Goal: Information Seeking & Learning: Learn about a topic

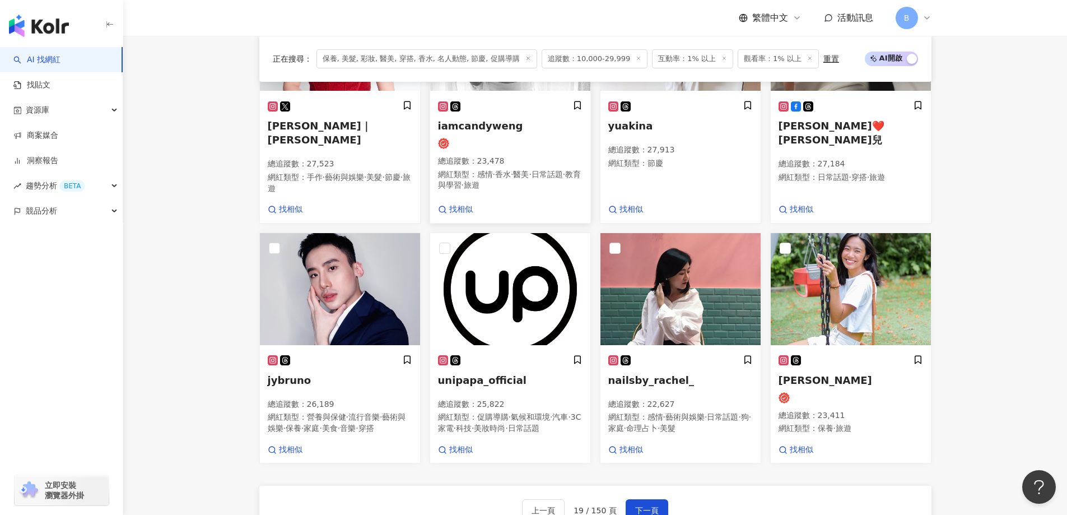
scroll to position [754, 0]
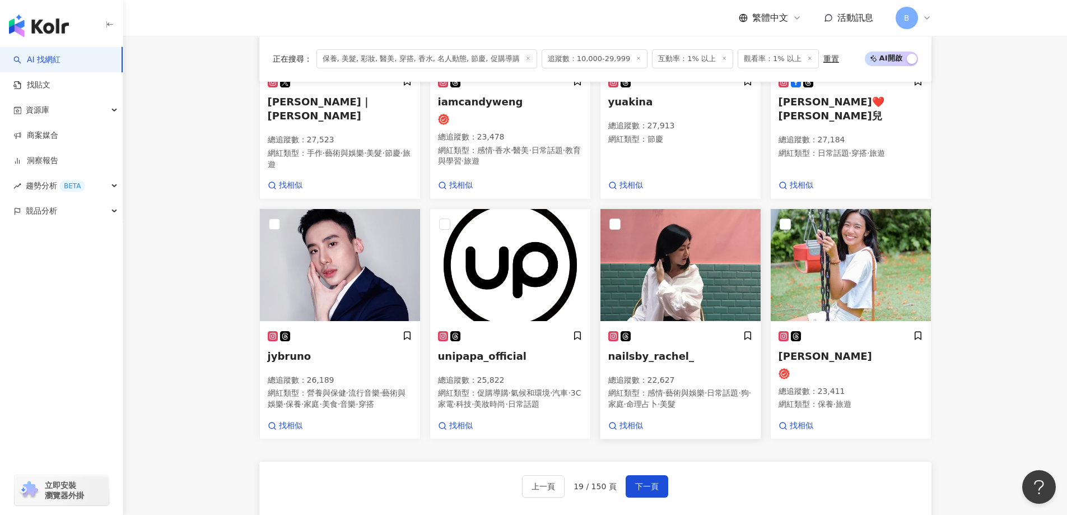
click at [698, 287] on img at bounding box center [680, 265] width 160 height 112
click at [854, 240] on img at bounding box center [850, 265] width 160 height 112
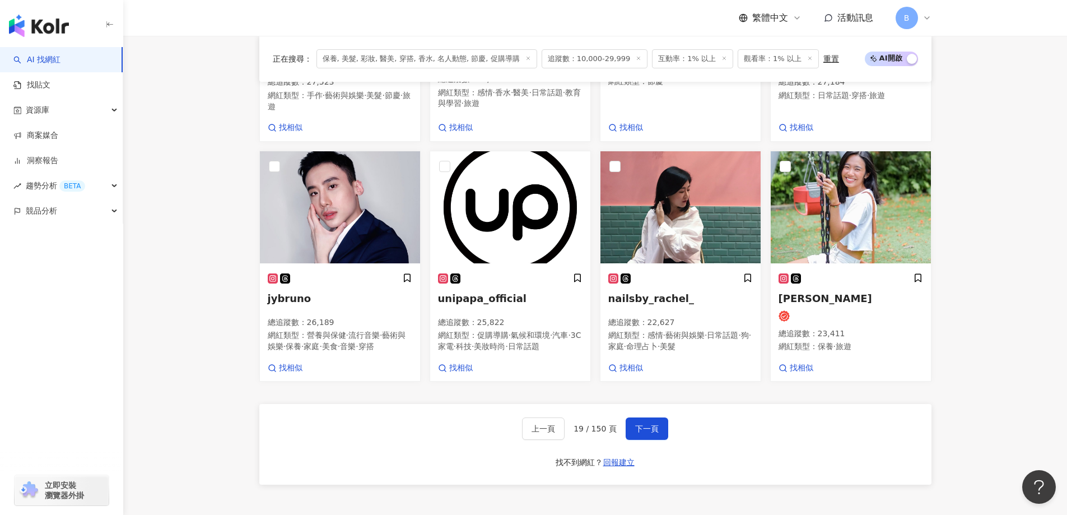
scroll to position [866, 0]
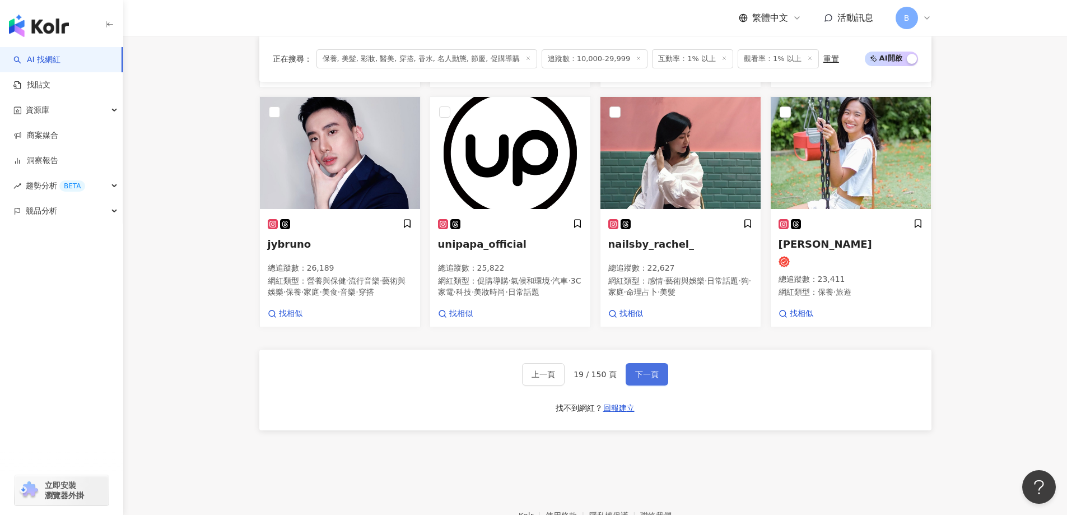
click at [655, 379] on span "下一頁" at bounding box center [647, 374] width 24 height 9
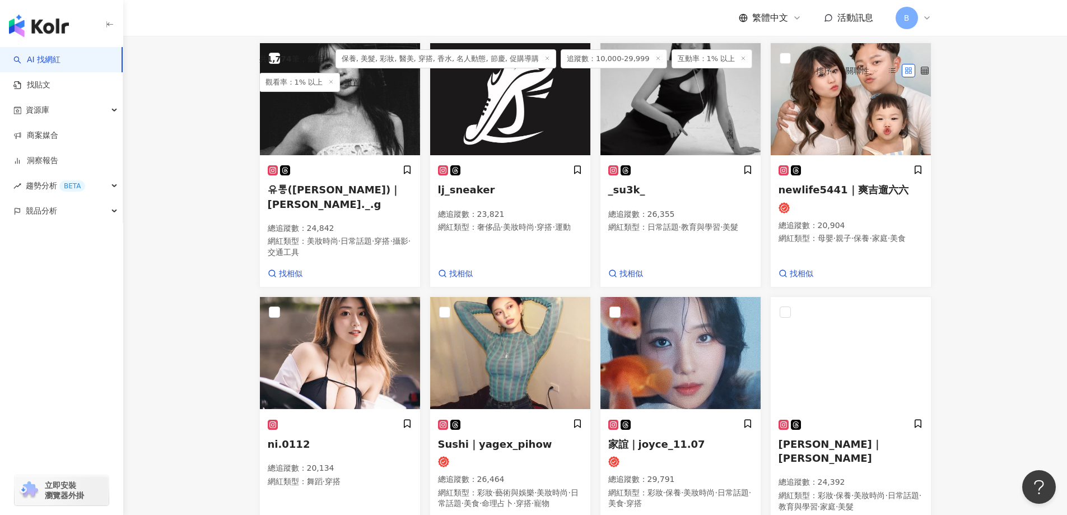
scroll to position [331, 0]
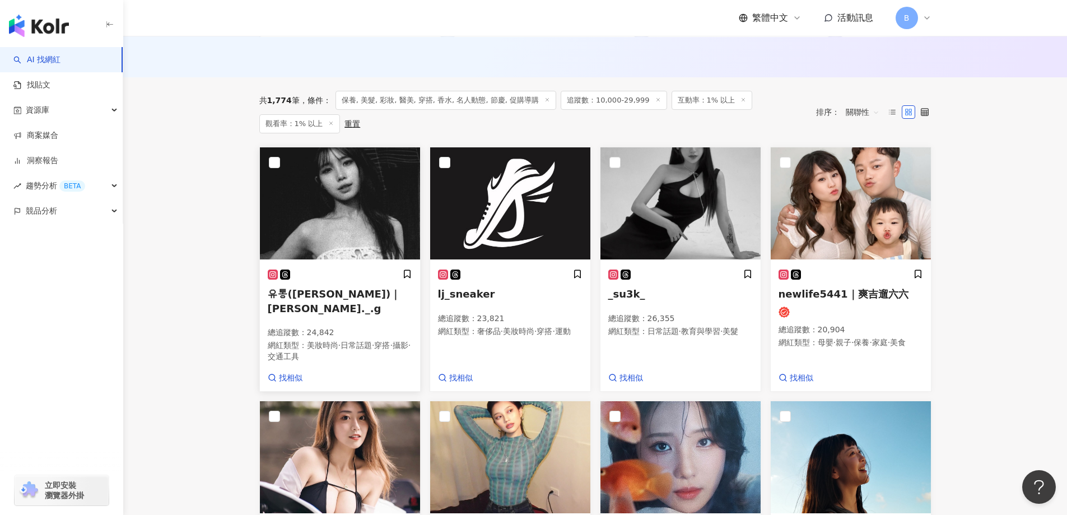
click at [334, 205] on img at bounding box center [340, 203] width 160 height 112
click at [337, 194] on img at bounding box center [340, 203] width 160 height 112
click at [1014, 147] on main "不分平台 台灣 搜尋 您可能感興趣： haikyu_rement_love haikyu_rement_love 香水油 香水品牌 類型 性別 追蹤數 互動率…" at bounding box center [594, 367] width 943 height 1326
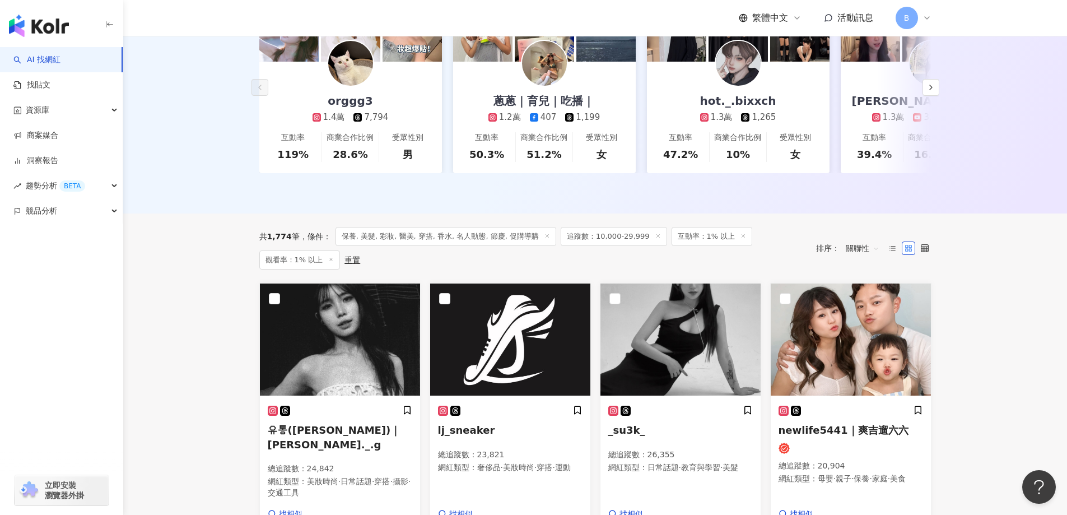
scroll to position [280, 0]
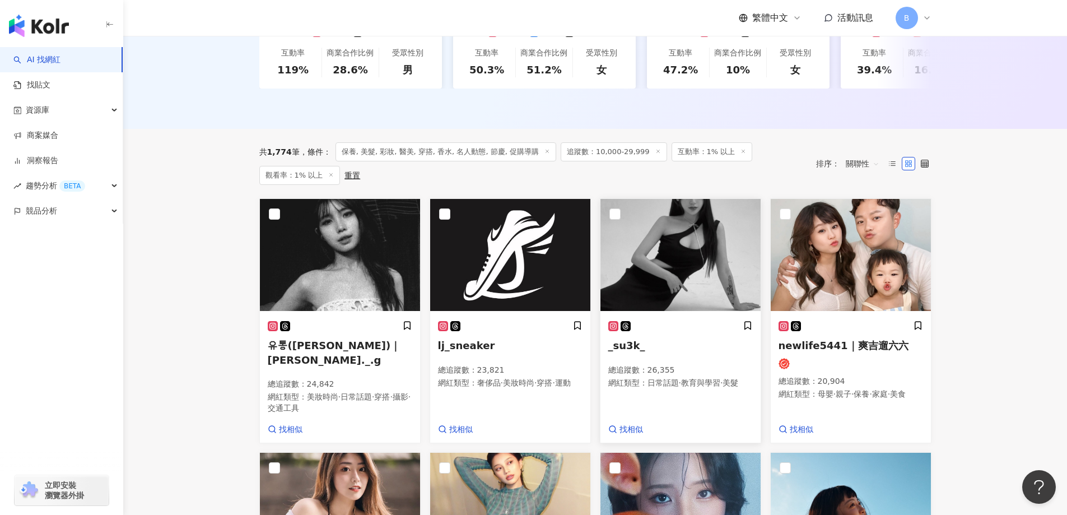
click at [662, 254] on img at bounding box center [680, 255] width 160 height 112
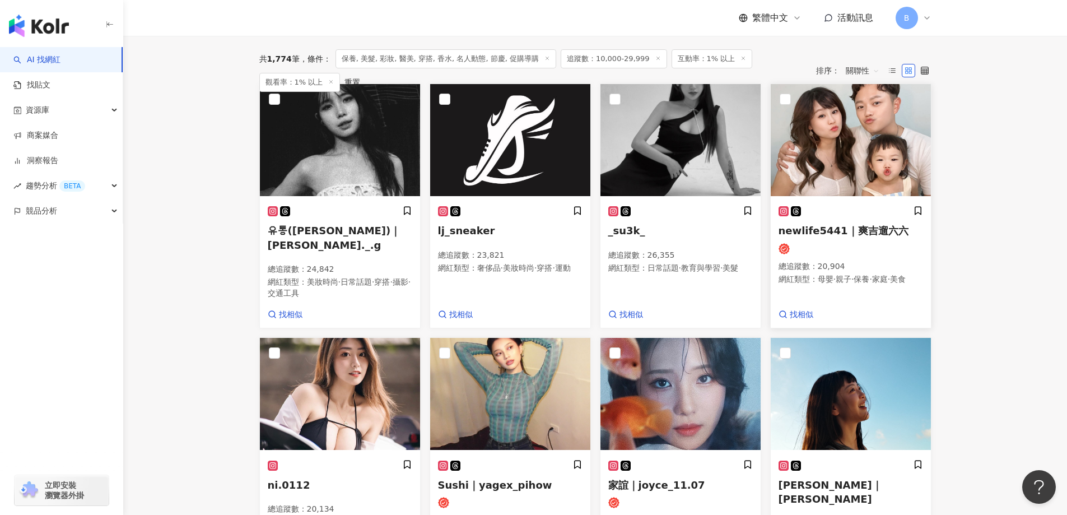
scroll to position [312, 0]
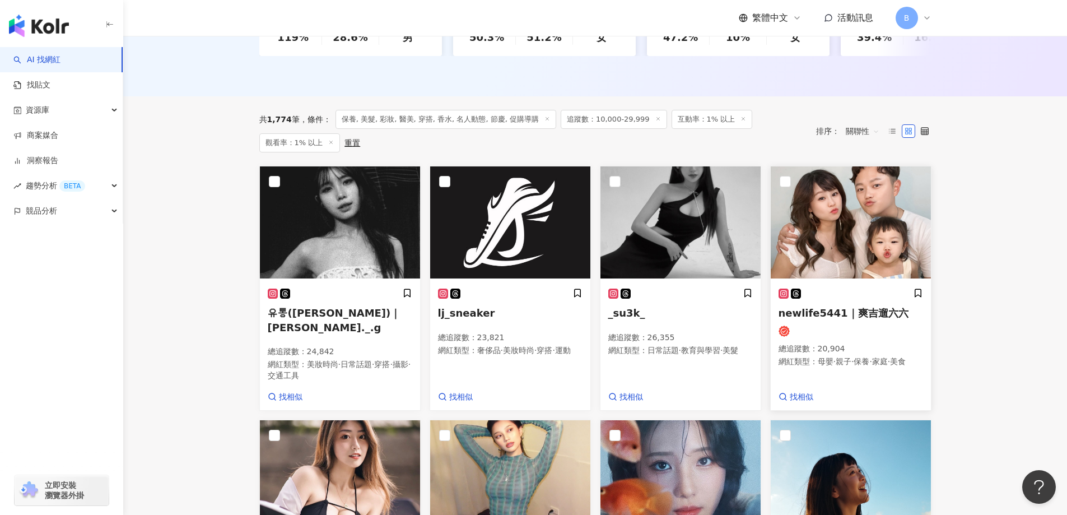
click at [854, 205] on img at bounding box center [850, 222] width 160 height 112
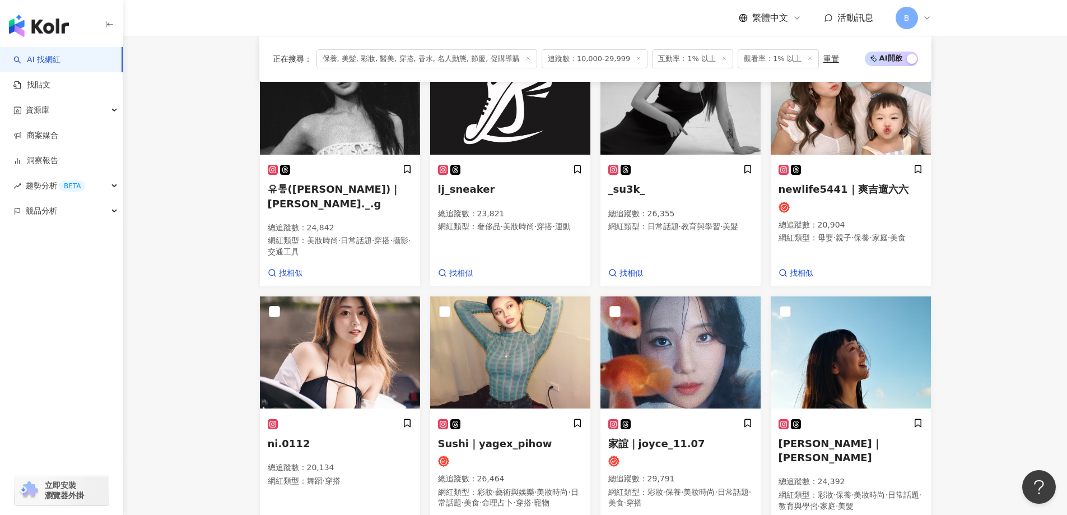
scroll to position [480, 0]
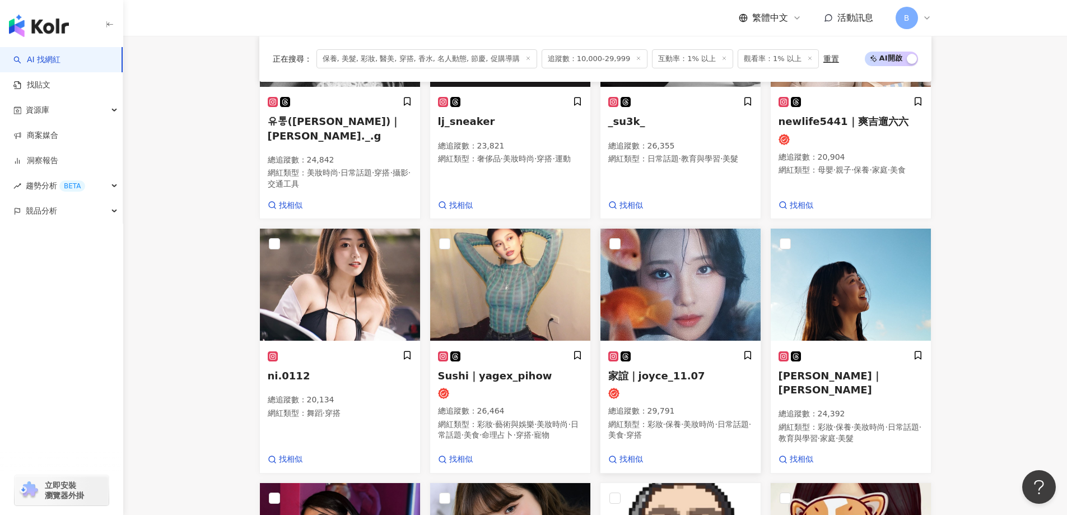
click at [701, 279] on img at bounding box center [680, 284] width 160 height 112
click at [871, 275] on img at bounding box center [850, 284] width 160 height 112
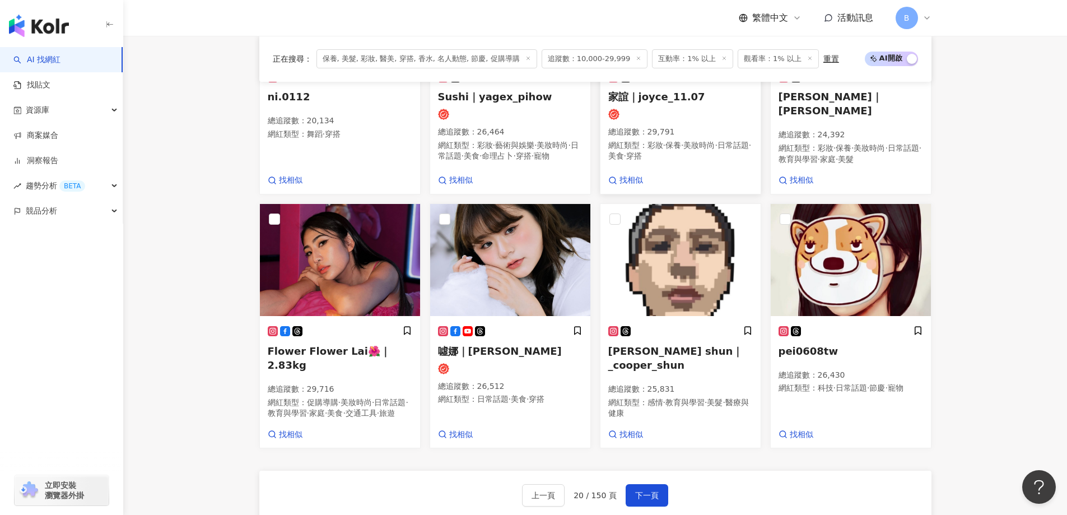
scroll to position [760, 0]
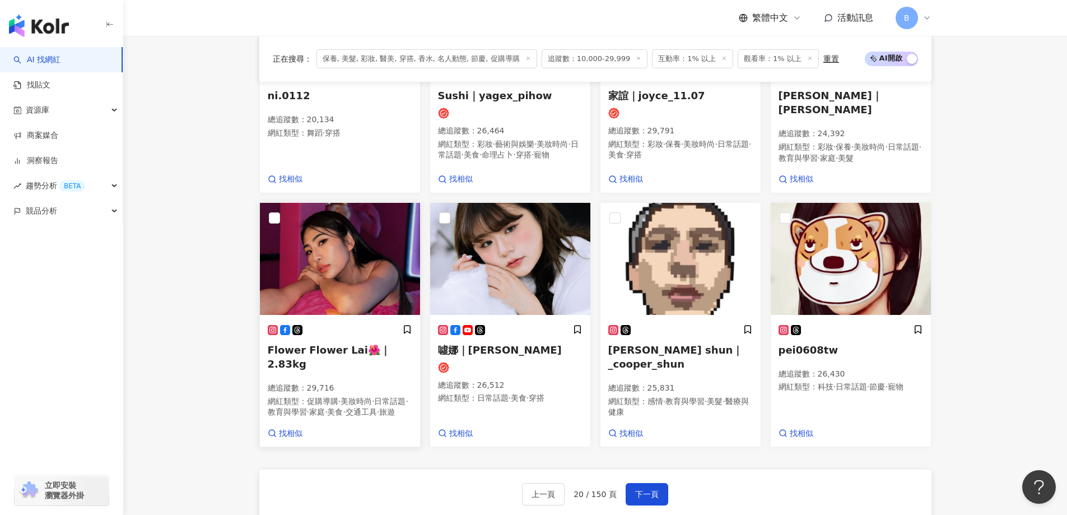
click at [347, 254] on img at bounding box center [340, 259] width 160 height 112
click at [485, 264] on img at bounding box center [510, 259] width 160 height 112
click at [699, 266] on img at bounding box center [680, 259] width 160 height 112
click at [872, 285] on img at bounding box center [850, 259] width 160 height 112
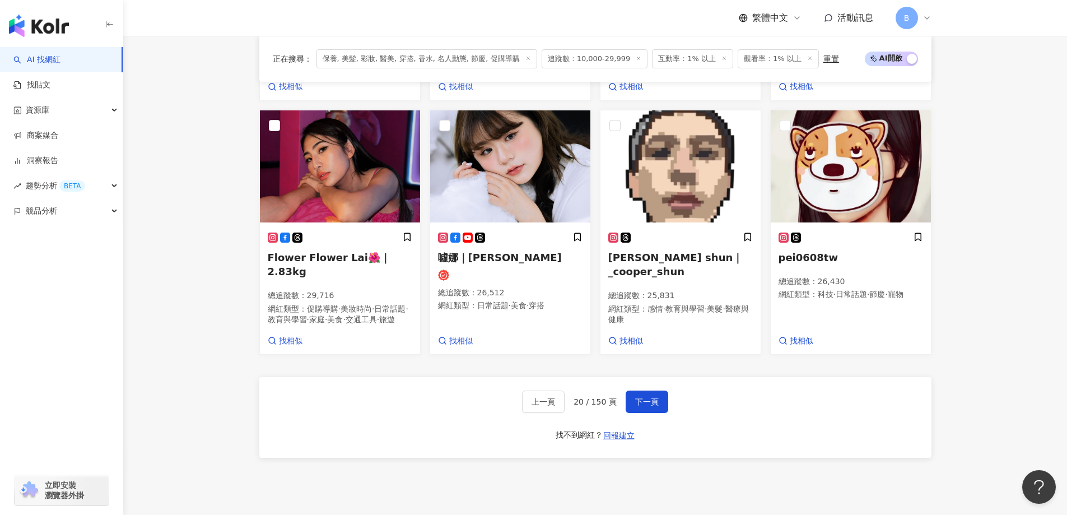
scroll to position [928, 0]
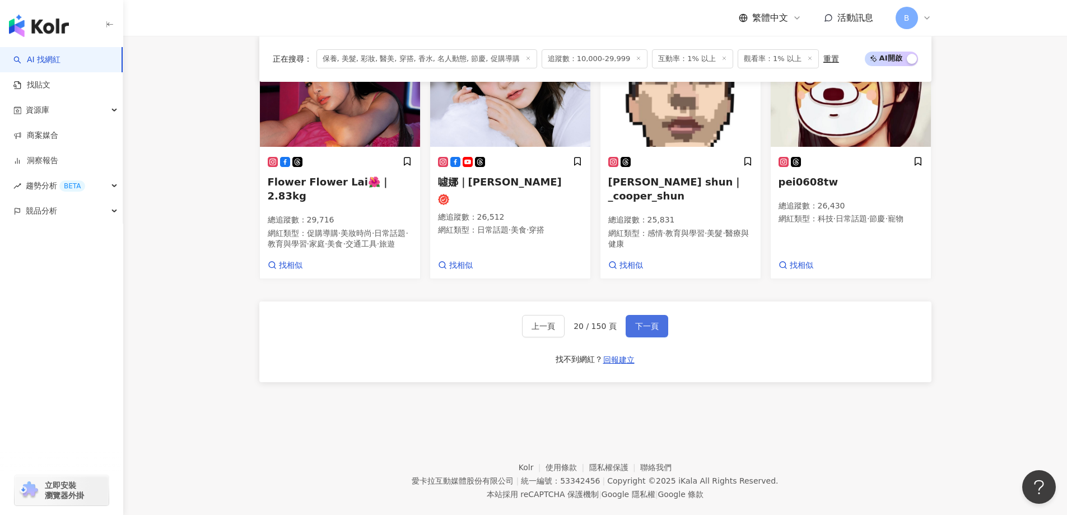
click at [658, 337] on button "下一頁" at bounding box center [646, 326] width 43 height 22
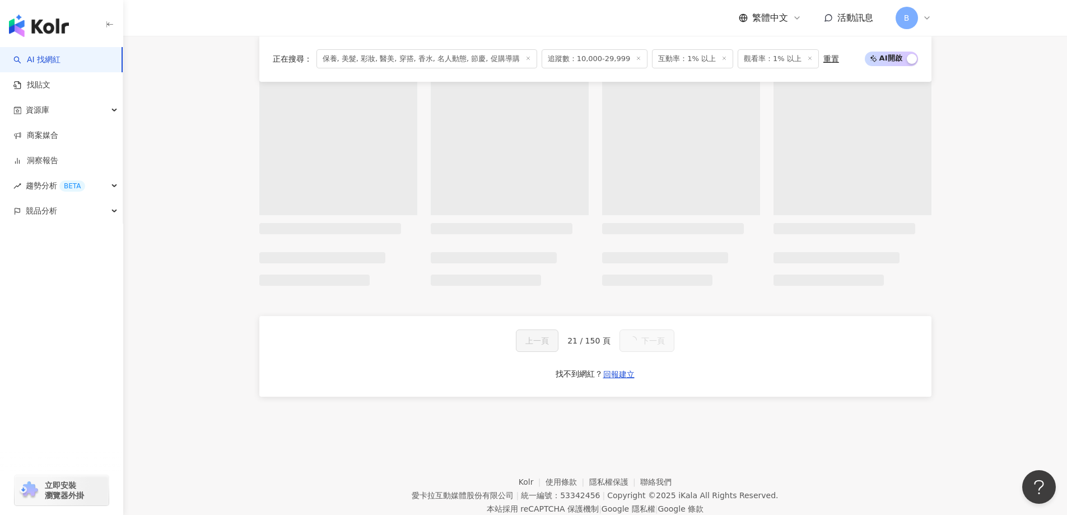
scroll to position [892, 0]
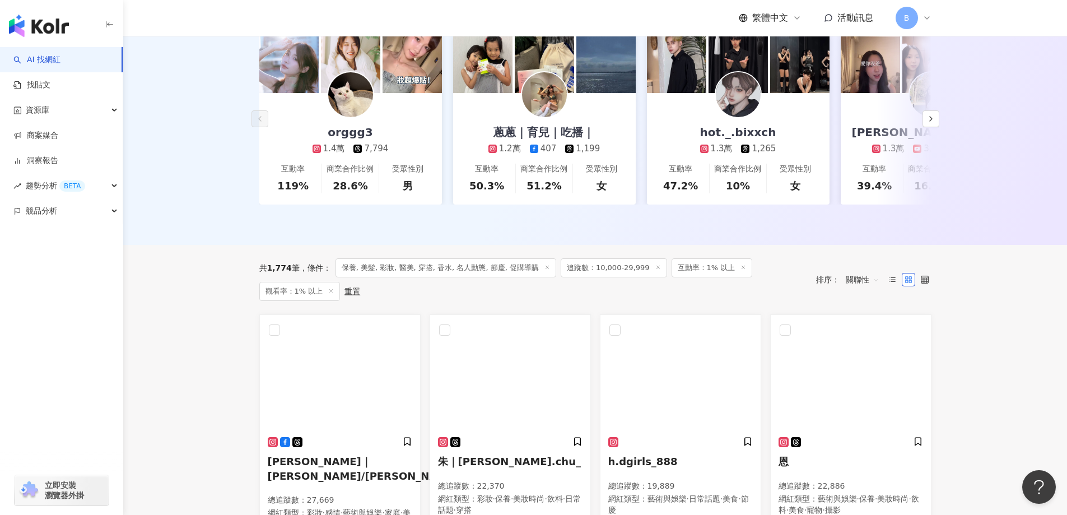
scroll to position [276, 0]
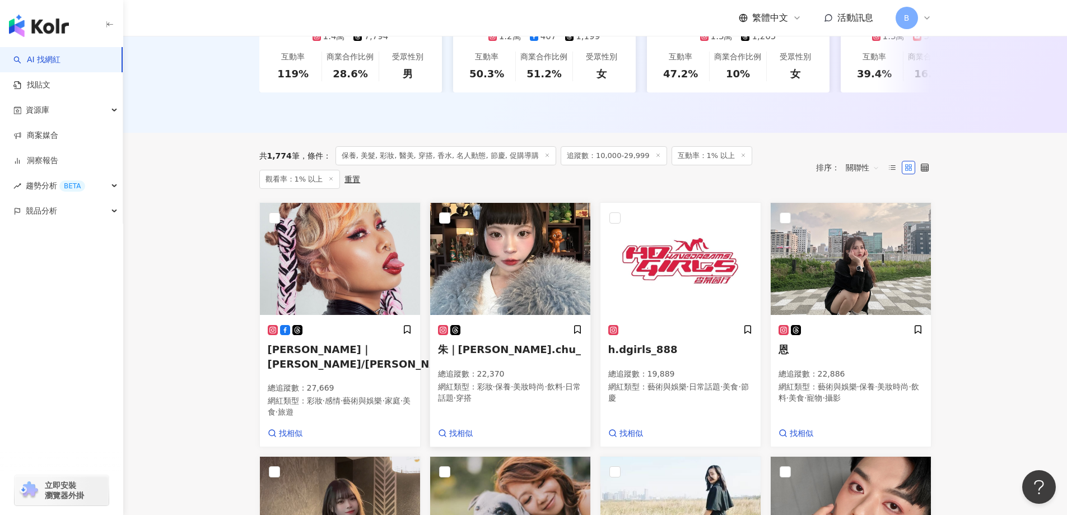
click at [522, 278] on img at bounding box center [510, 259] width 160 height 112
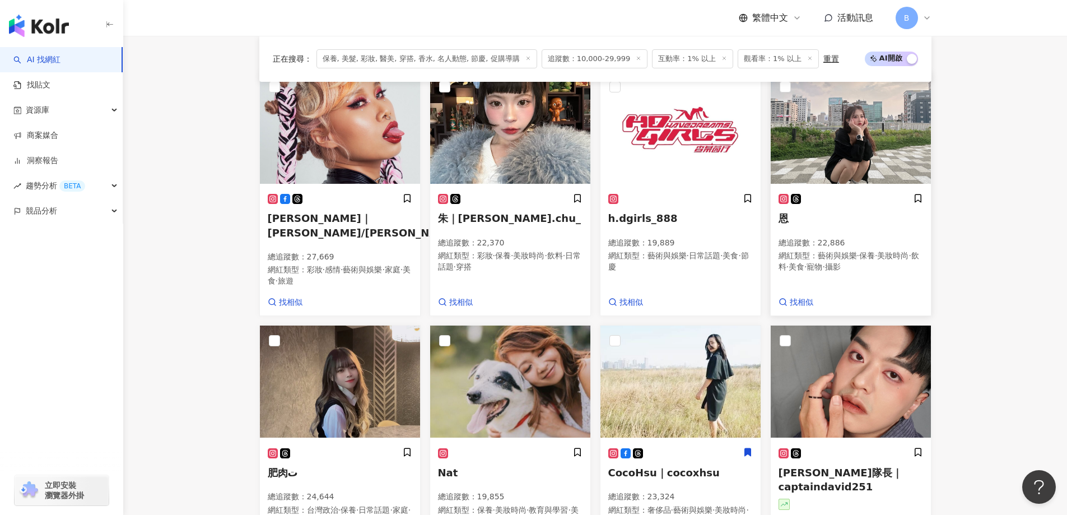
scroll to position [388, 0]
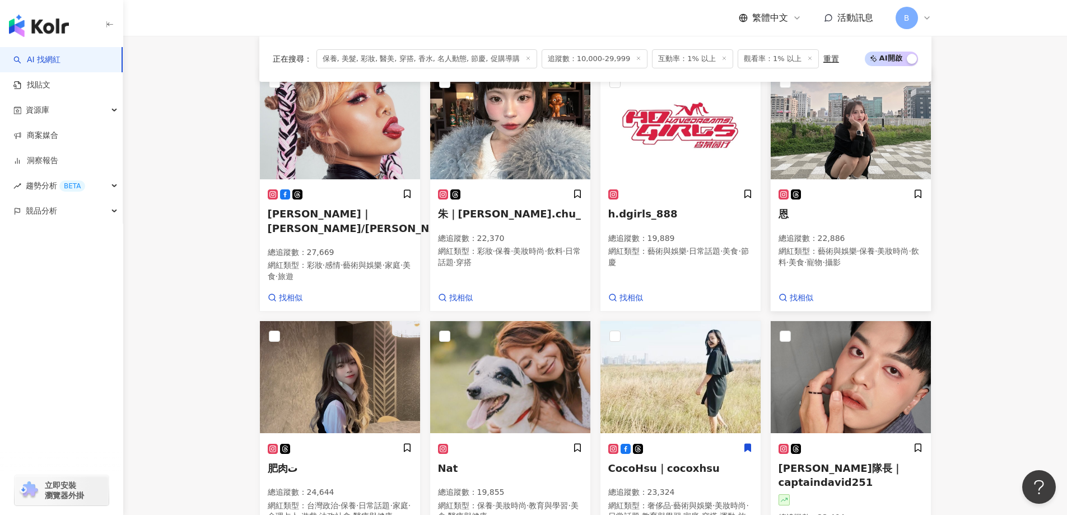
click at [824, 141] on img at bounding box center [850, 123] width 160 height 112
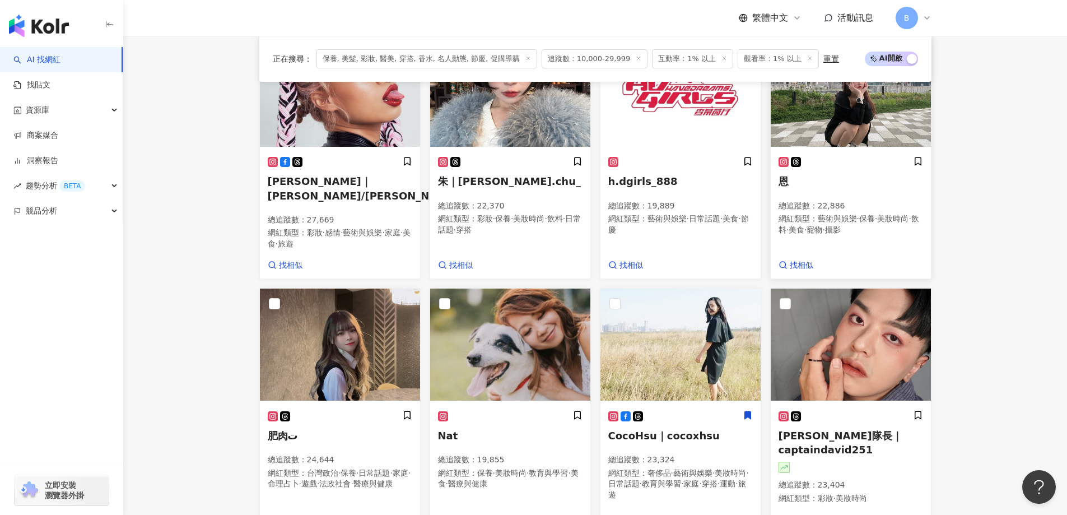
scroll to position [477, 0]
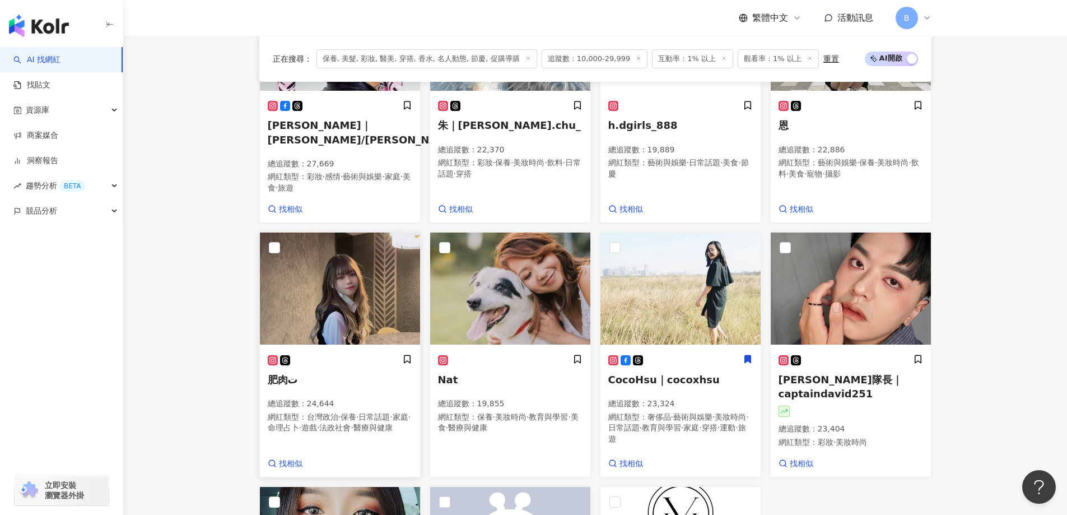
click at [305, 292] on img at bounding box center [340, 288] width 160 height 112
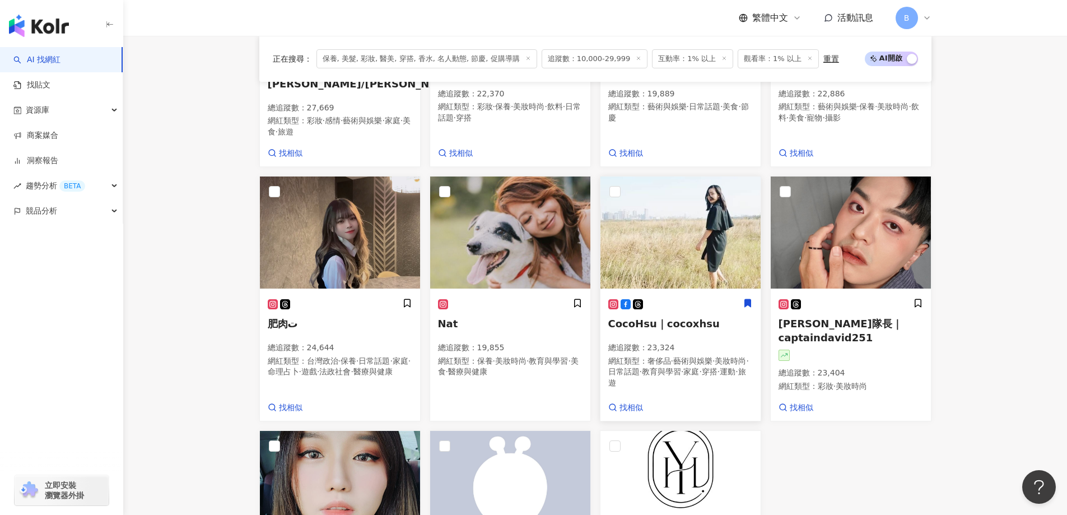
click at [699, 200] on img at bounding box center [680, 232] width 160 height 112
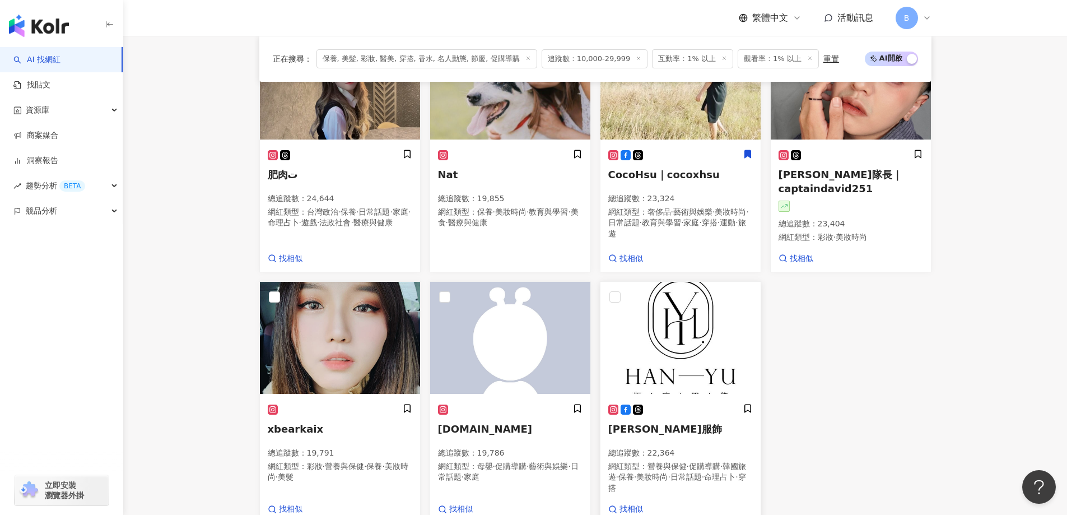
scroll to position [700, 0]
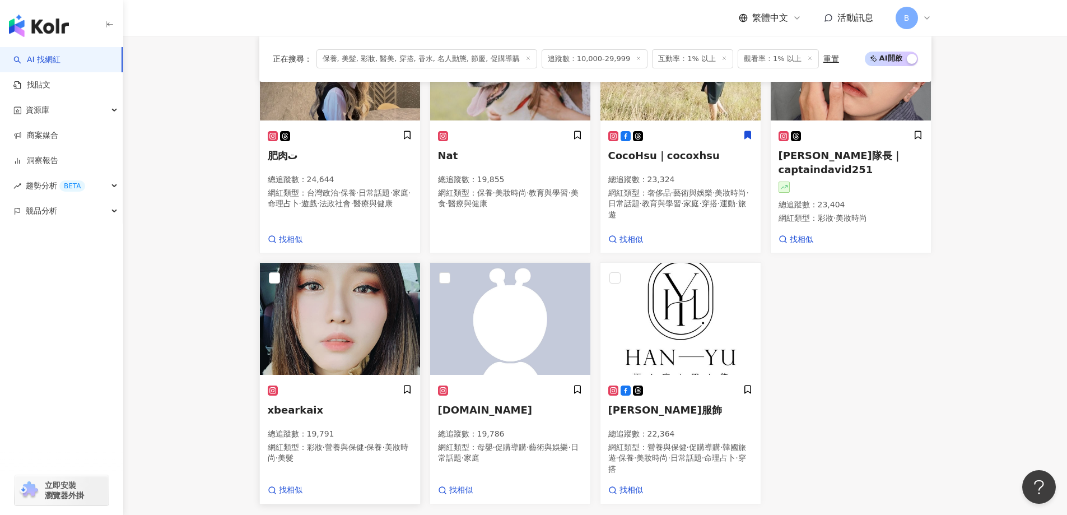
click at [381, 286] on img at bounding box center [340, 319] width 160 height 112
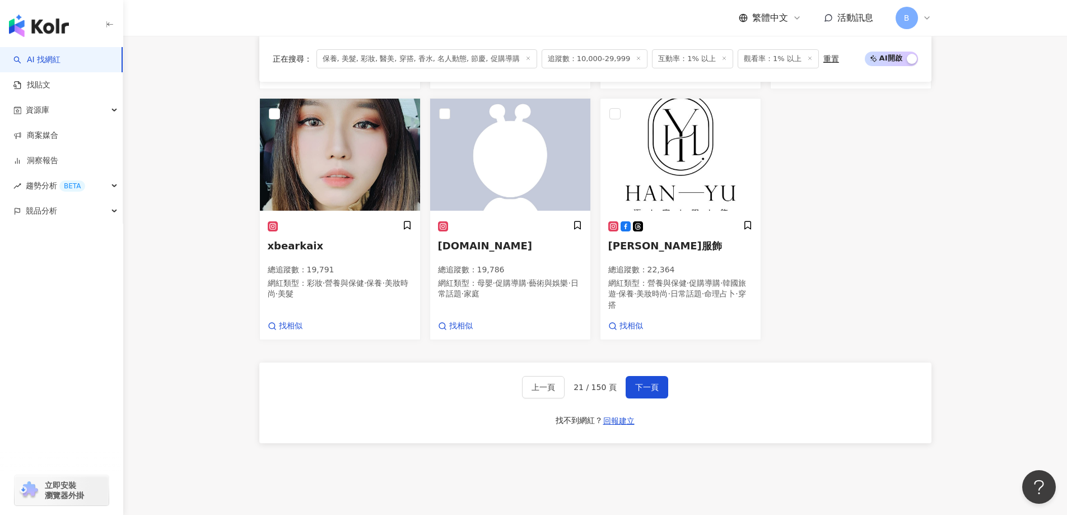
scroll to position [868, 0]
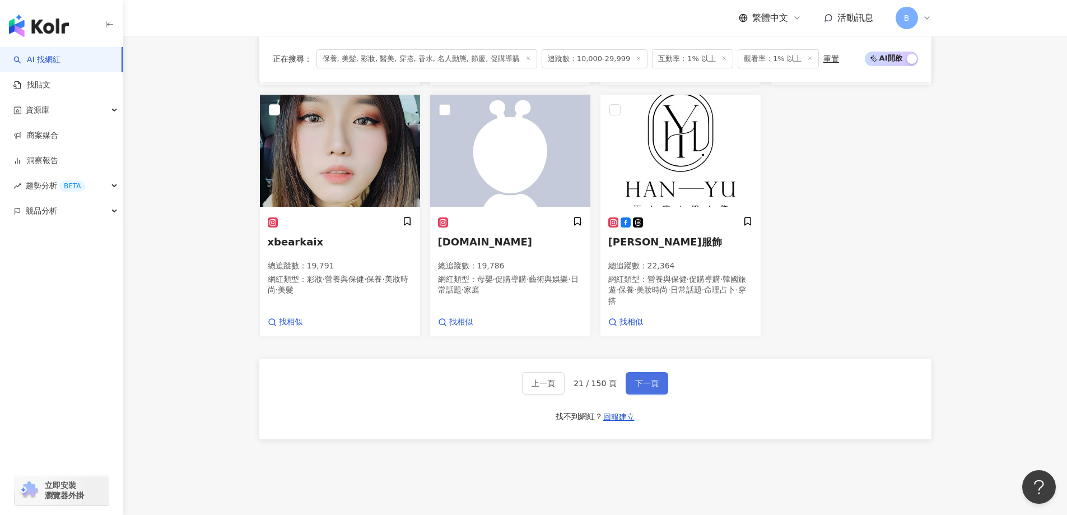
drag, startPoint x: 656, startPoint y: 372, endPoint x: 662, endPoint y: 371, distance: 6.2
click at [657, 372] on button "下一頁" at bounding box center [646, 383] width 43 height 22
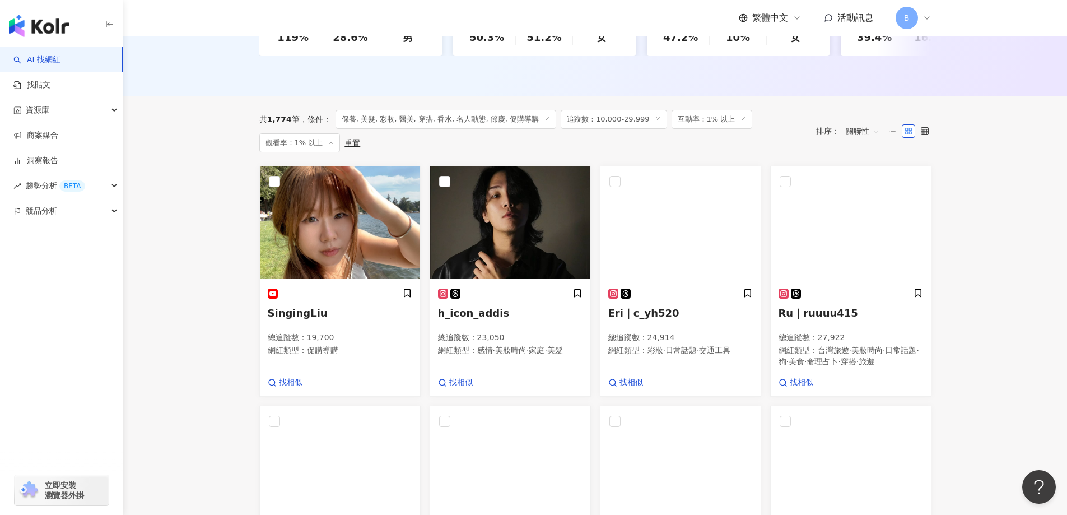
scroll to position [208, 0]
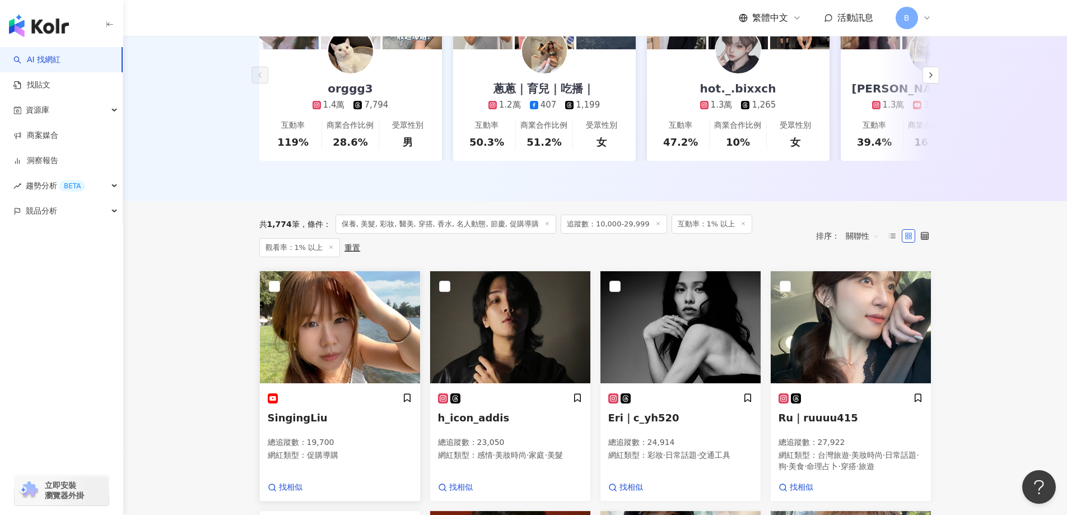
click at [356, 298] on img at bounding box center [340, 327] width 160 height 112
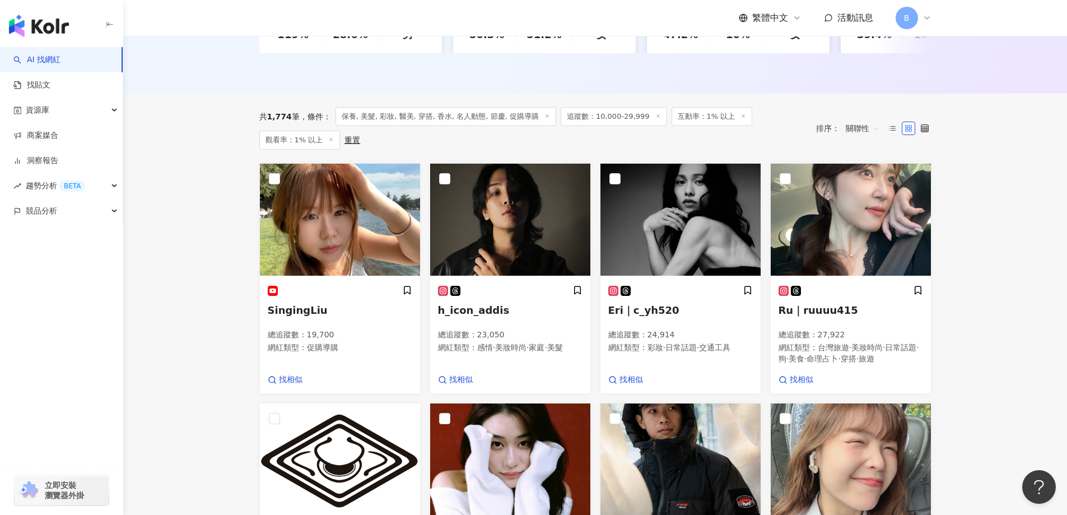
scroll to position [320, 0]
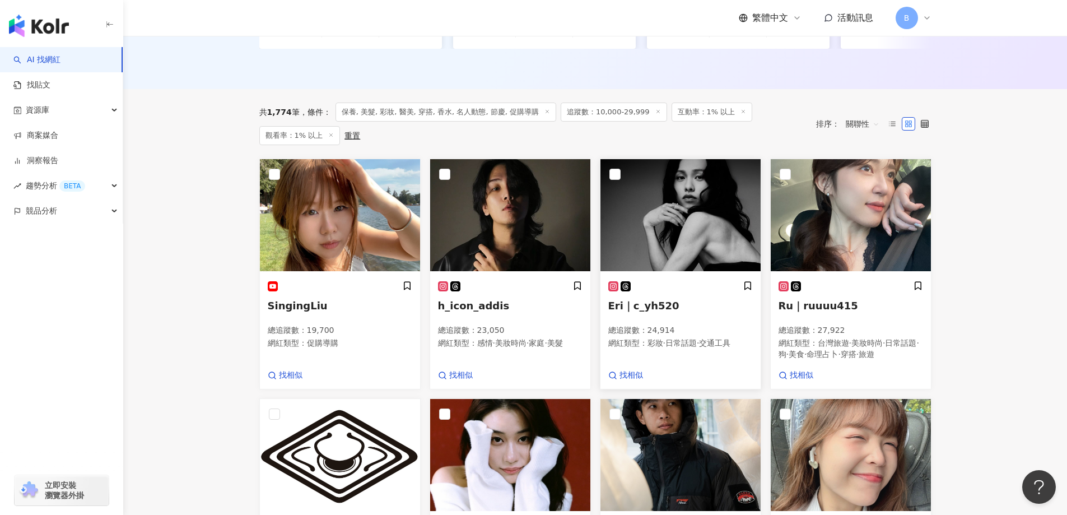
click at [654, 203] on img at bounding box center [680, 215] width 160 height 112
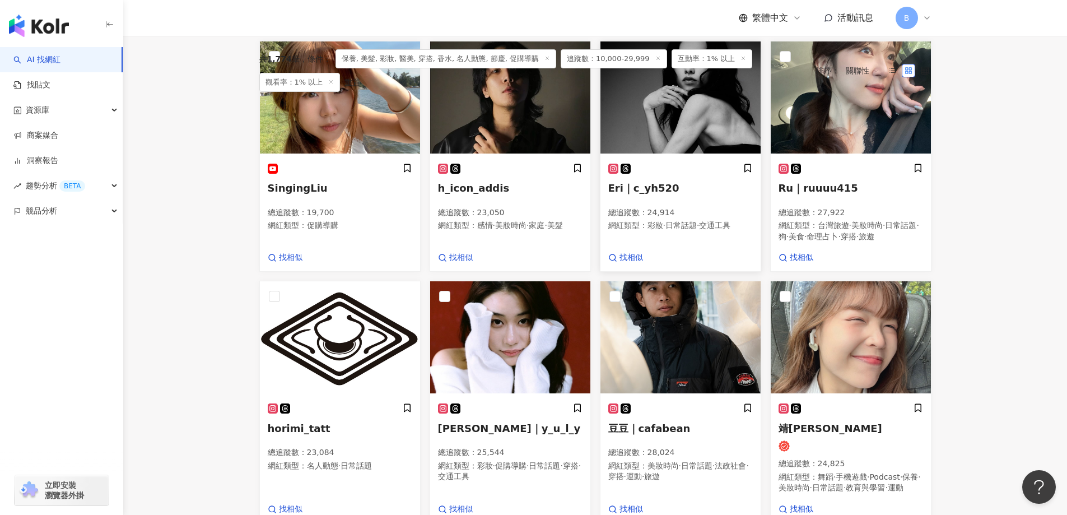
scroll to position [464, 0]
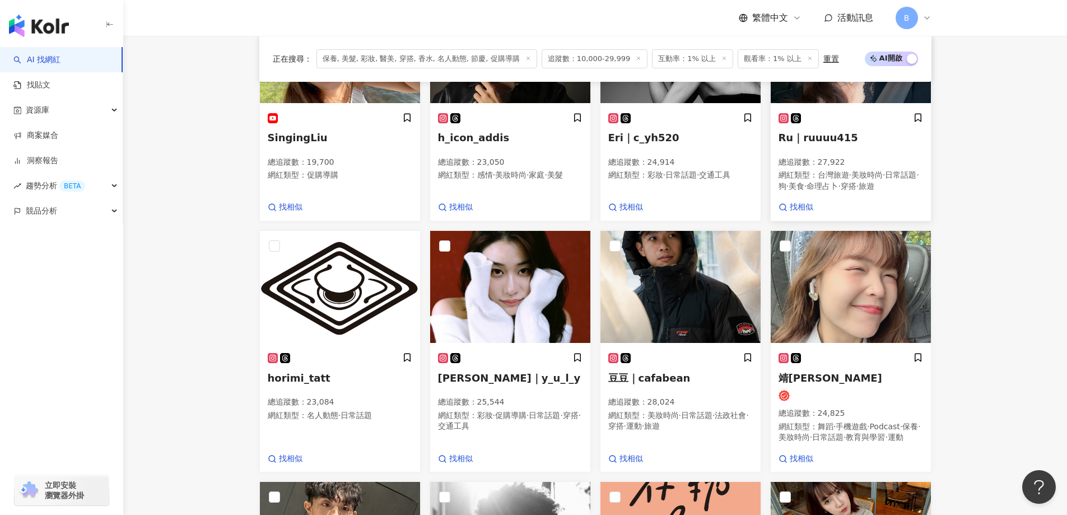
click at [873, 103] on img at bounding box center [850, 47] width 160 height 112
click at [545, 289] on img at bounding box center [510, 287] width 160 height 112
click at [522, 302] on img at bounding box center [510, 287] width 160 height 112
click at [824, 328] on img at bounding box center [850, 287] width 160 height 112
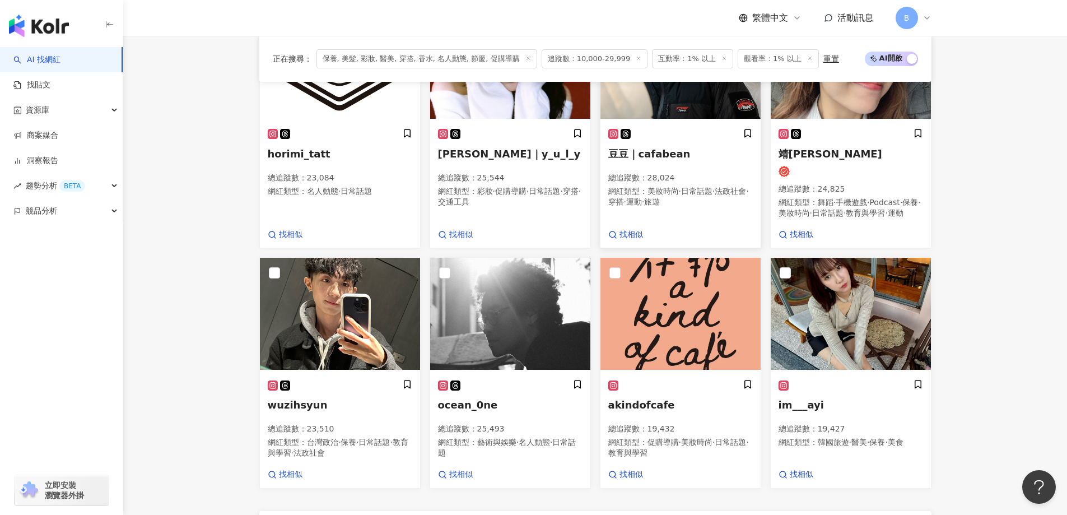
scroll to position [744, 0]
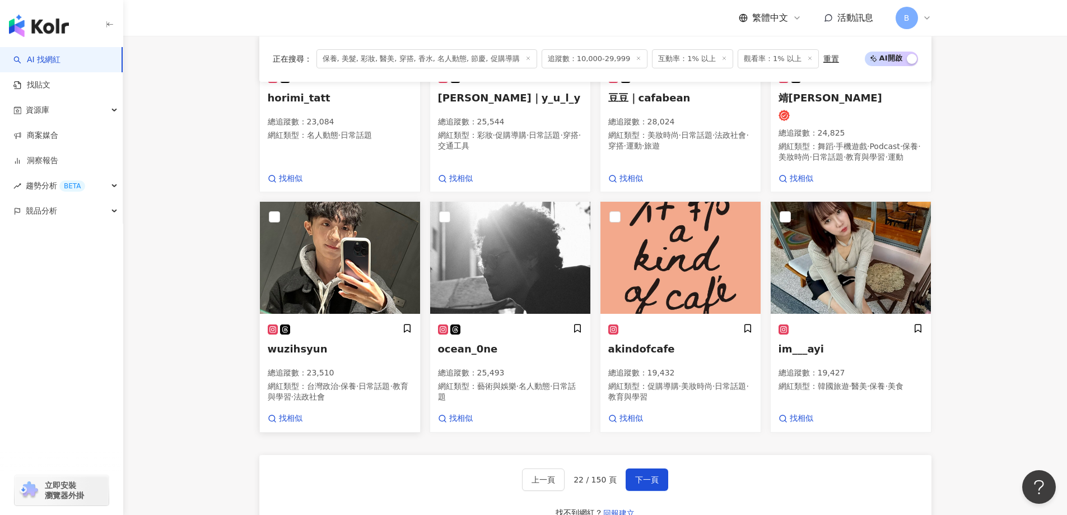
click at [353, 296] on img at bounding box center [340, 258] width 160 height 112
click at [870, 271] on img at bounding box center [850, 258] width 160 height 112
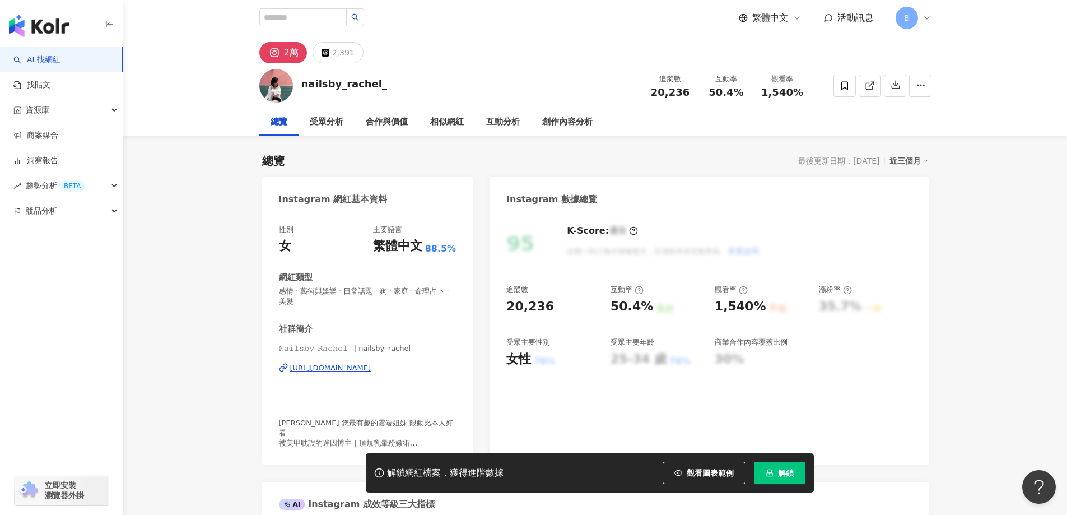
drag, startPoint x: 945, startPoint y: 216, endPoint x: 900, endPoint y: 152, distance: 77.7
drag, startPoint x: 871, startPoint y: 82, endPoint x: 887, endPoint y: 117, distance: 38.3
click at [871, 83] on icon at bounding box center [870, 86] width 10 height 10
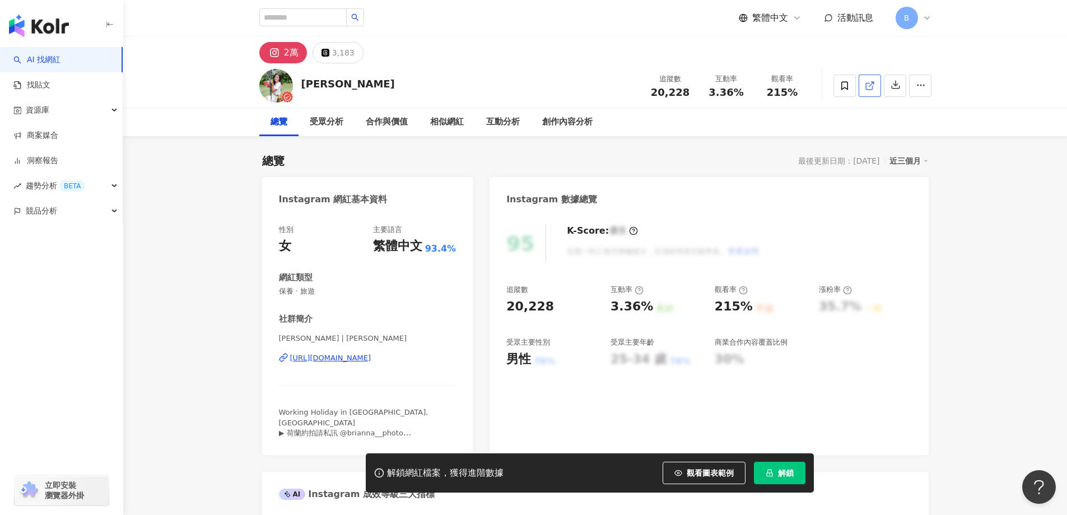
click at [872, 90] on icon at bounding box center [870, 86] width 10 height 10
click at [294, 289] on span "保養 · 旅遊" at bounding box center [367, 291] width 177 height 10
copy span "保養 · 旅遊"
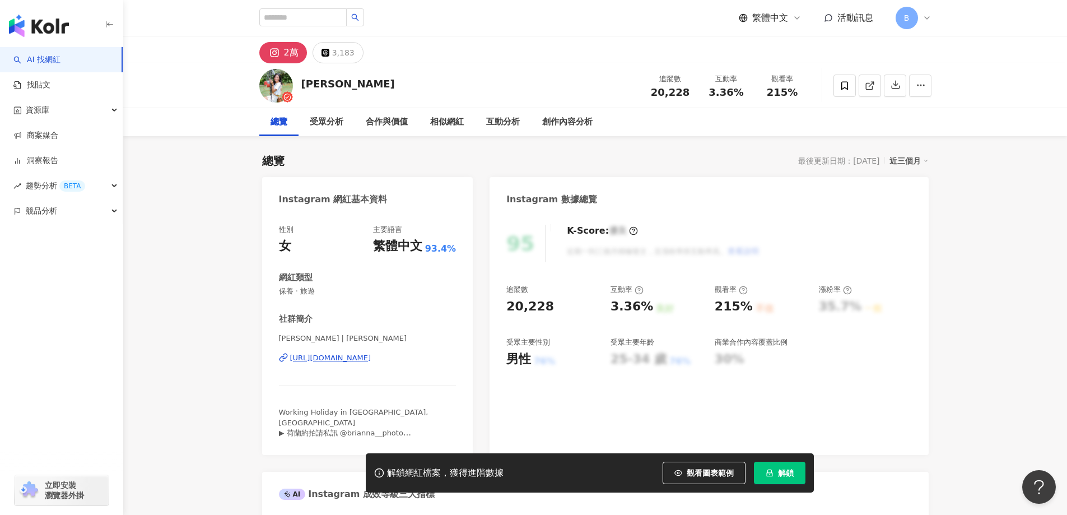
drag, startPoint x: 208, startPoint y: 226, endPoint x: 472, endPoint y: 86, distance: 298.3
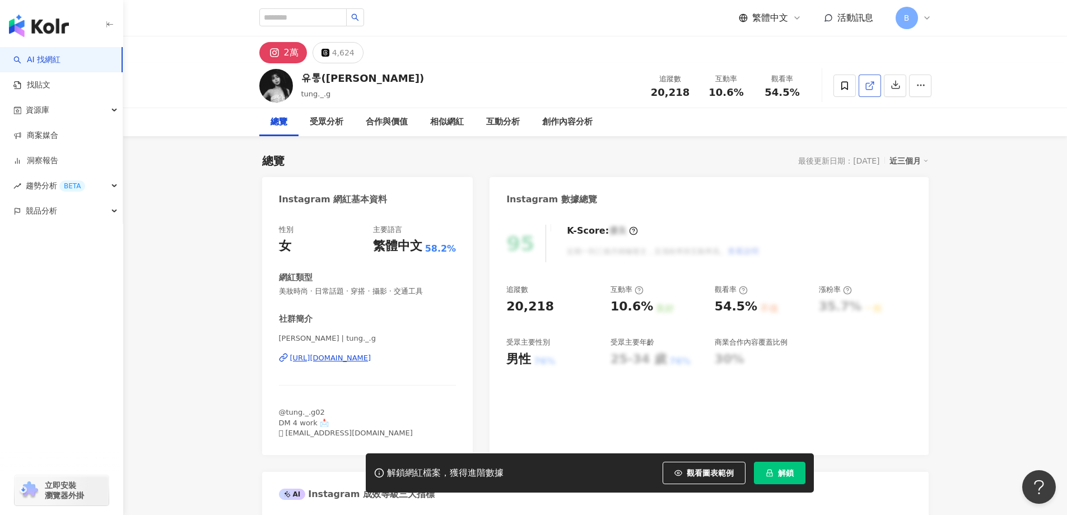
click at [1003, 129] on div "總覽 受眾分析 合作與價值 相似網紅 互動分析 創作內容分析" at bounding box center [594, 122] width 943 height 28
click at [868, 85] on icon at bounding box center [870, 86] width 10 height 10
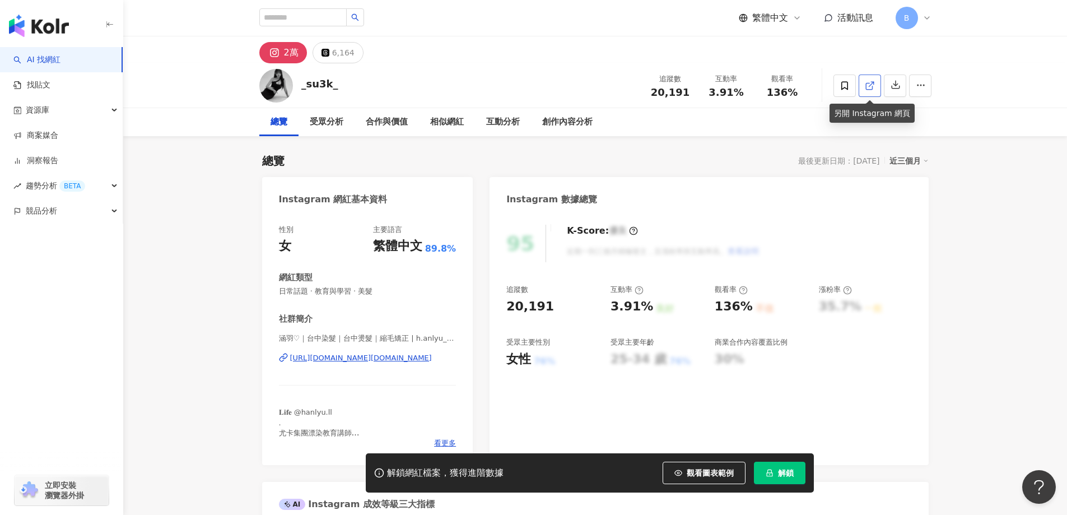
click at [868, 84] on icon at bounding box center [870, 86] width 10 height 10
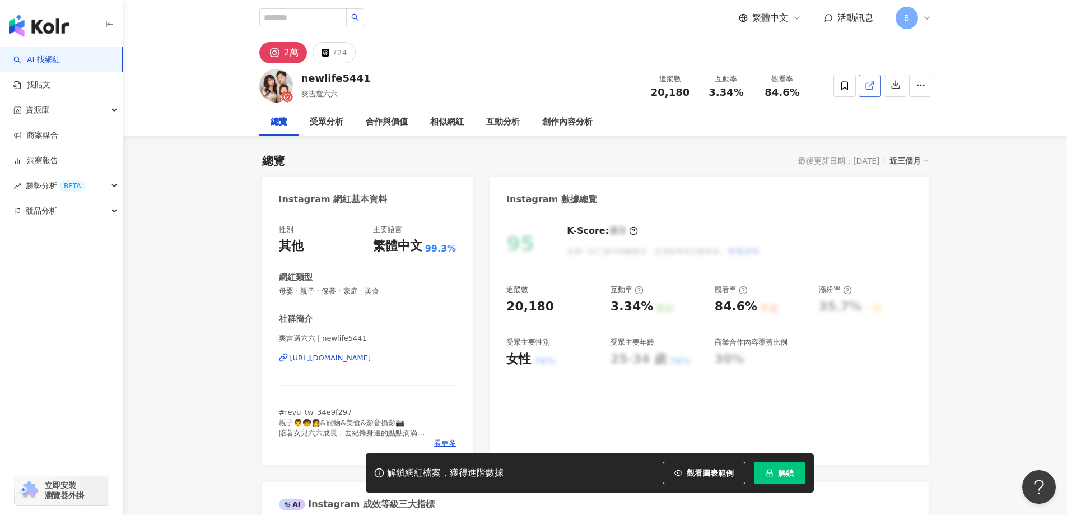
click at [877, 87] on link at bounding box center [869, 85] width 22 height 22
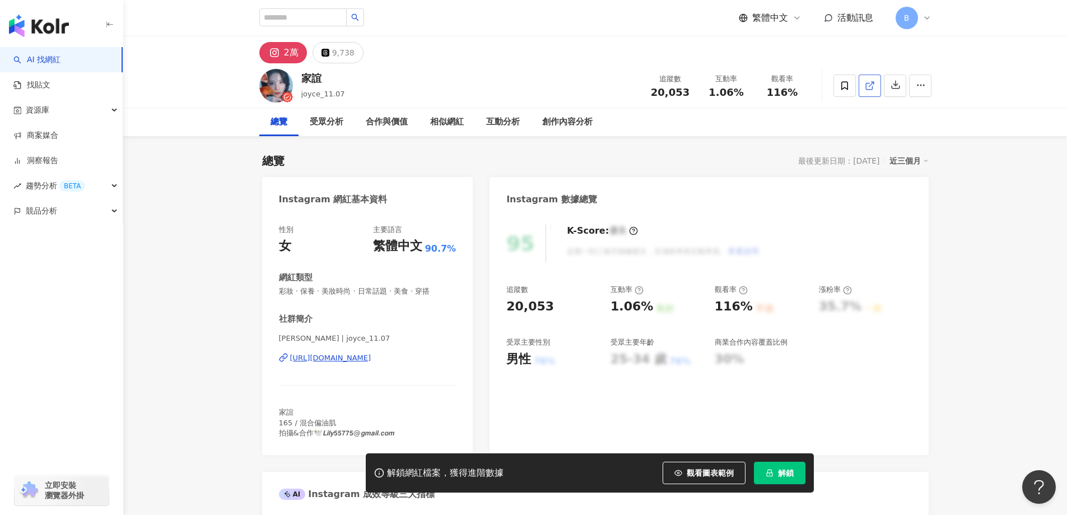
click at [868, 88] on icon at bounding box center [870, 86] width 10 height 10
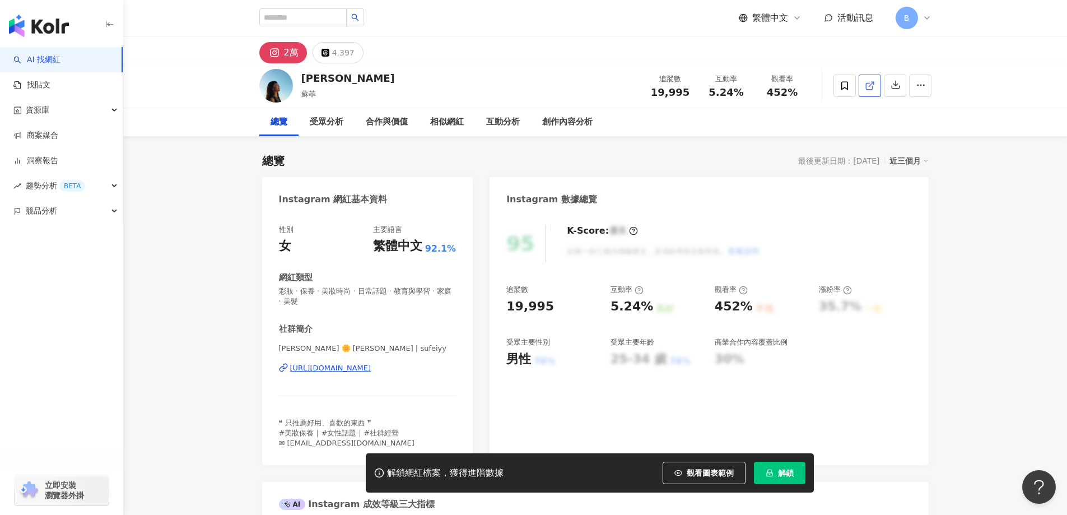
click at [868, 85] on icon at bounding box center [870, 86] width 10 height 10
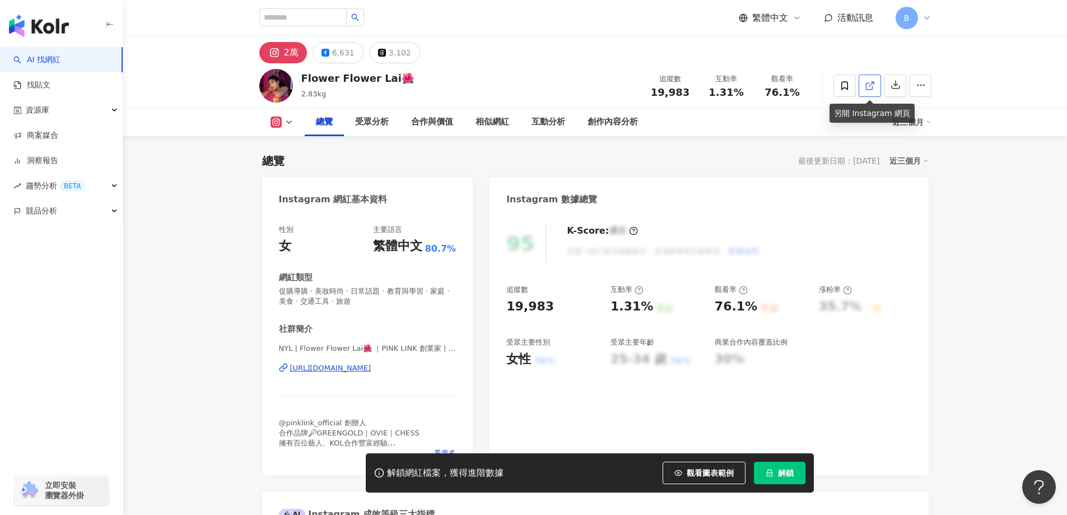
click at [873, 83] on polyline at bounding box center [872, 83] width 3 height 3
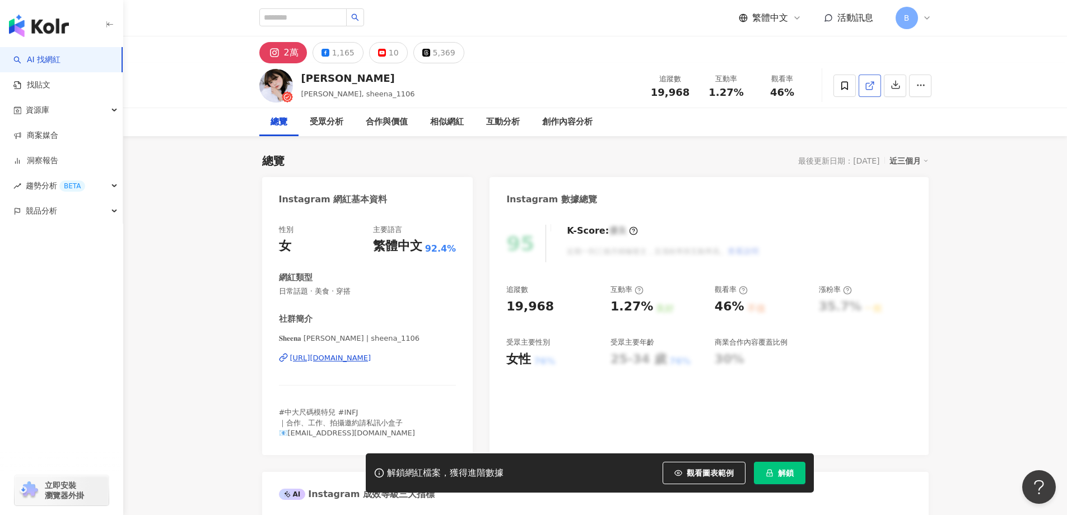
click at [867, 96] on link at bounding box center [869, 85] width 22 height 22
click at [867, 90] on icon at bounding box center [870, 86] width 10 height 10
click at [347, 289] on span "日常話題 · 美食 · 穿搭" at bounding box center [367, 291] width 177 height 10
click at [320, 289] on span "日常話題 · 美食 · 穿搭" at bounding box center [367, 291] width 177 height 10
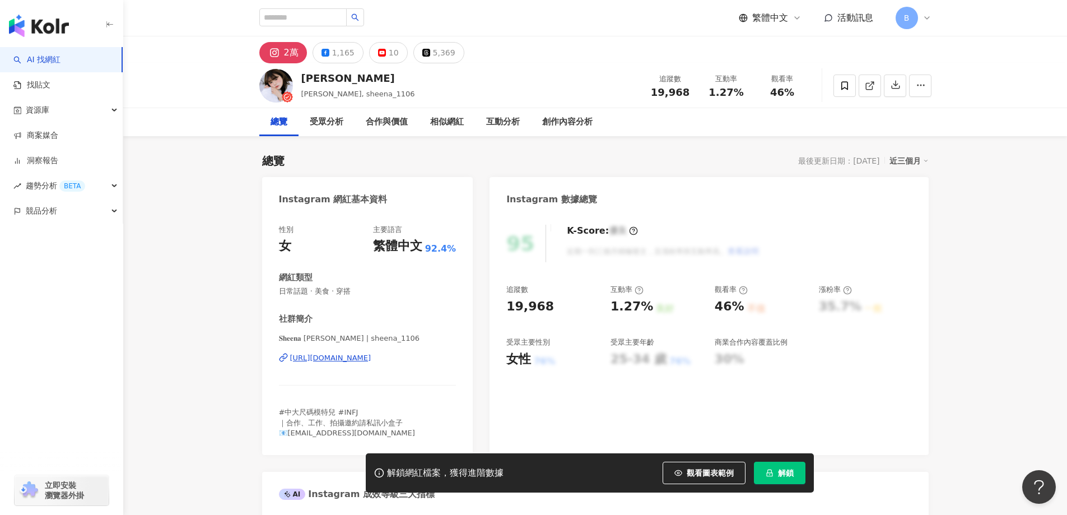
click at [320, 289] on span "日常話題 · 美食 · 穿搭" at bounding box center [367, 291] width 177 height 10
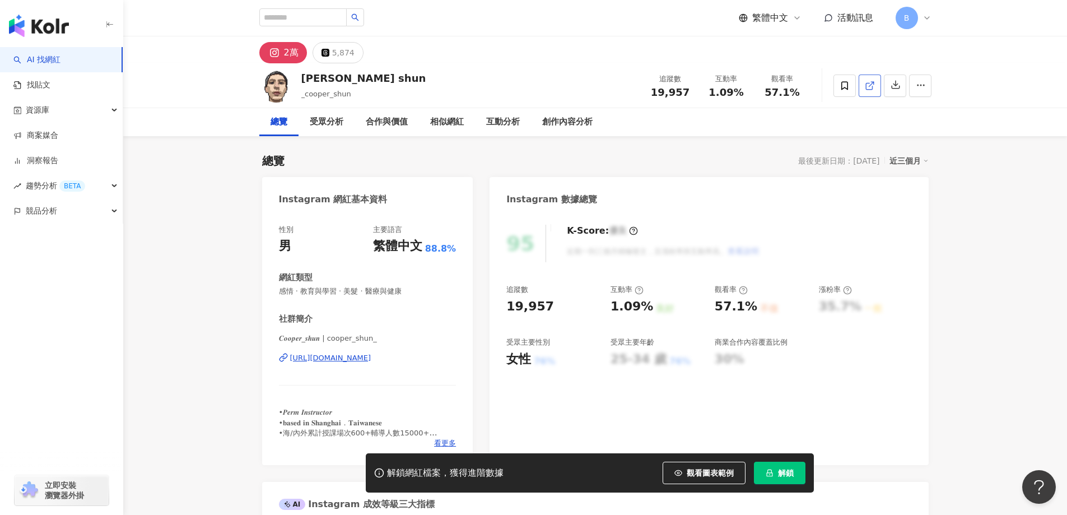
click at [869, 88] on icon at bounding box center [870, 86] width 10 height 10
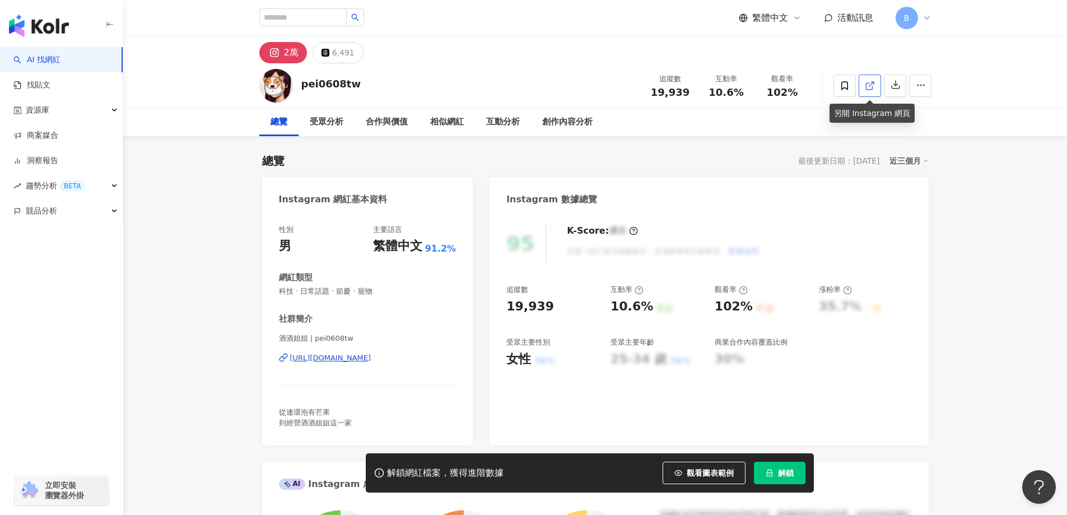
click at [874, 85] on icon at bounding box center [870, 86] width 10 height 10
click at [867, 89] on icon at bounding box center [869, 86] width 6 height 6
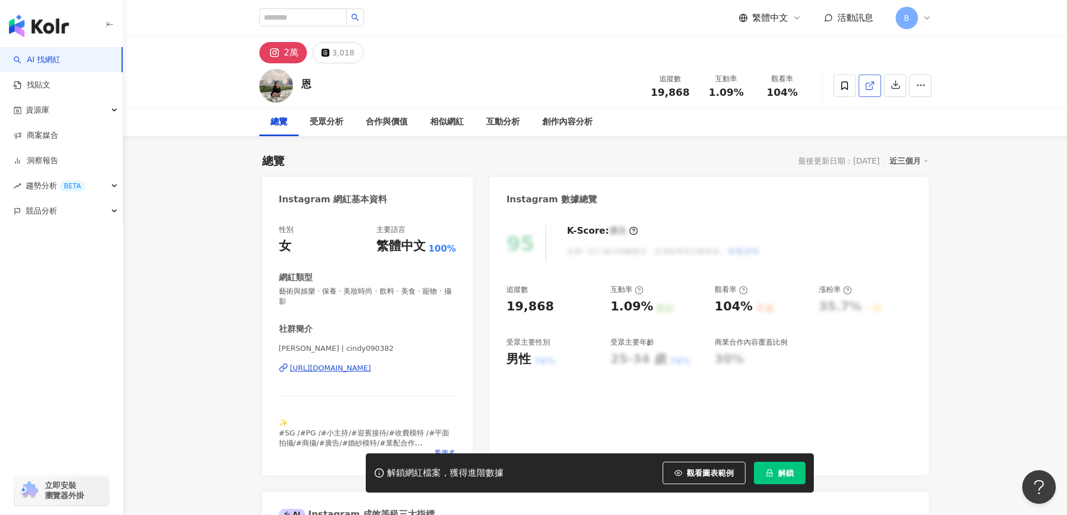
click at [871, 82] on polyline at bounding box center [872, 83] width 3 height 3
click at [326, 289] on span "藝術與娛樂 · 保養 · 美妝時尚 · 飲料 · 美食 · 寵物 · 攝影" at bounding box center [367, 296] width 177 height 20
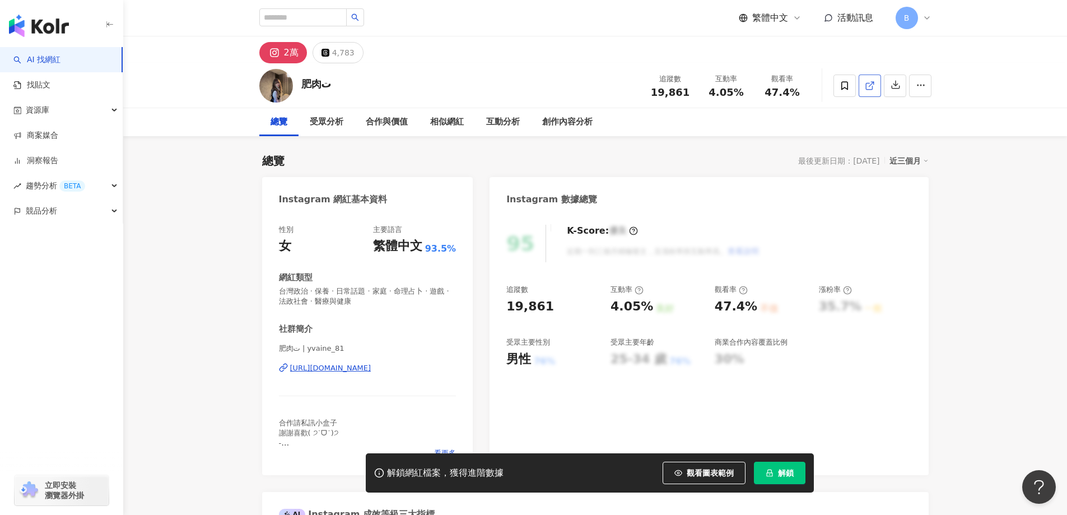
click at [868, 85] on icon at bounding box center [870, 86] width 10 height 10
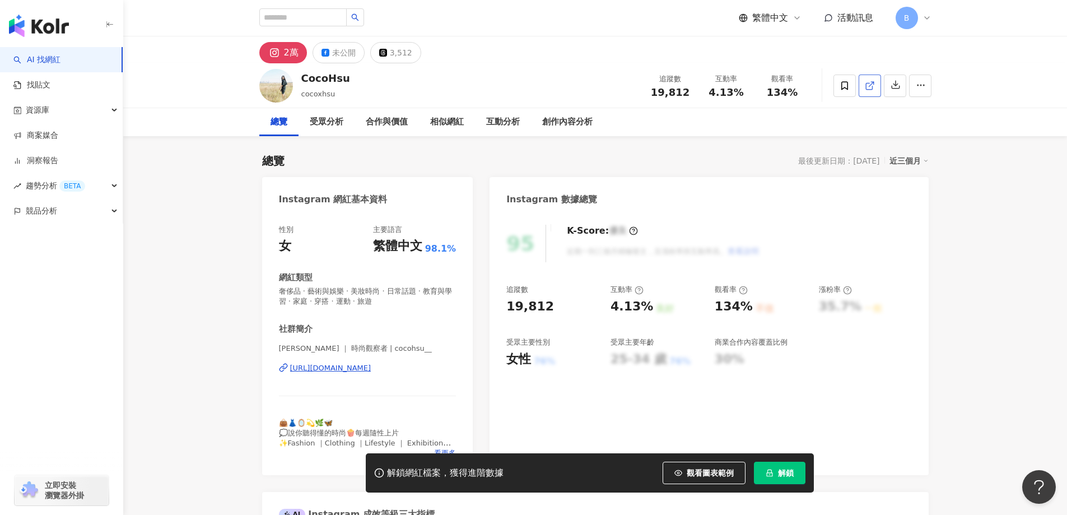
click at [870, 88] on icon at bounding box center [870, 86] width 10 height 10
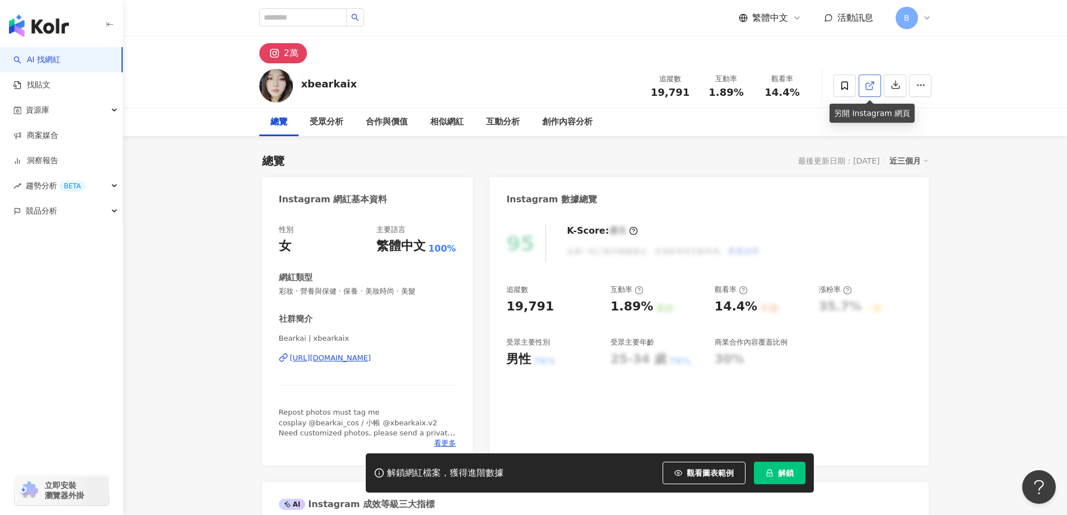
click at [866, 86] on icon at bounding box center [869, 86] width 6 height 6
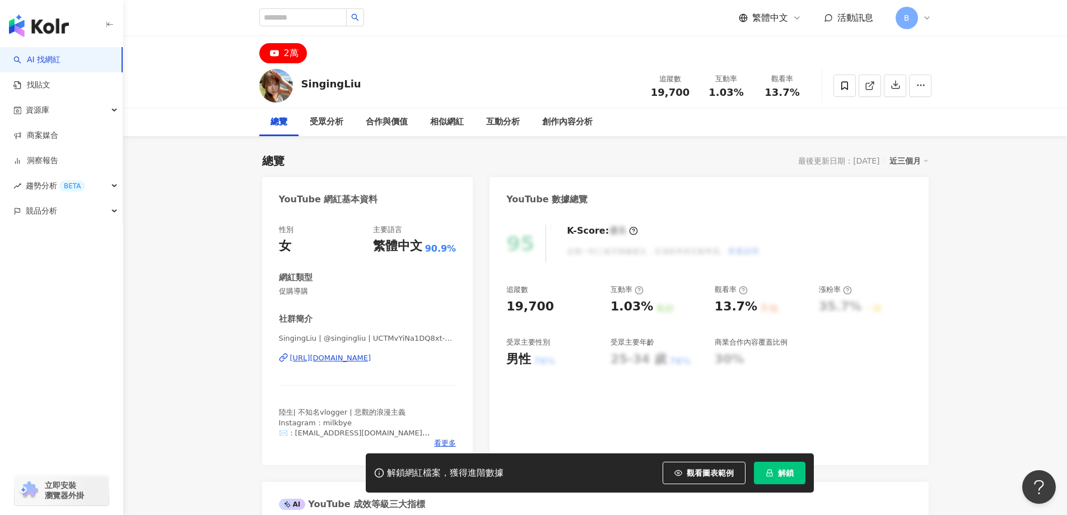
click at [868, 80] on span at bounding box center [870, 86] width 10 height 12
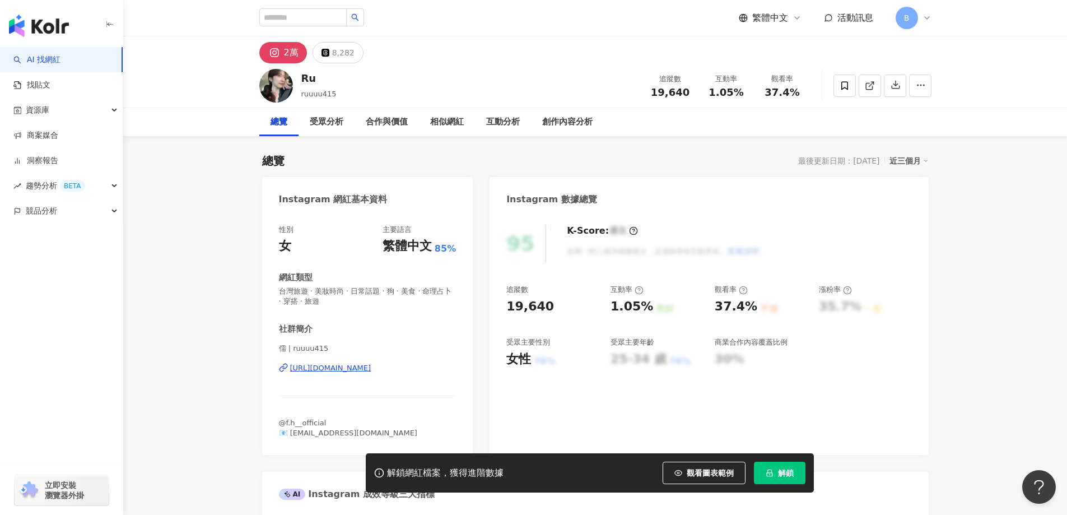
click at [868, 85] on icon at bounding box center [870, 86] width 10 height 10
click at [354, 288] on span "台灣旅遊 · 美妝時尚 · 日常話題 · 狗 · 美食 · 命理占卜 · 穿搭 · 旅遊" at bounding box center [367, 296] width 177 height 20
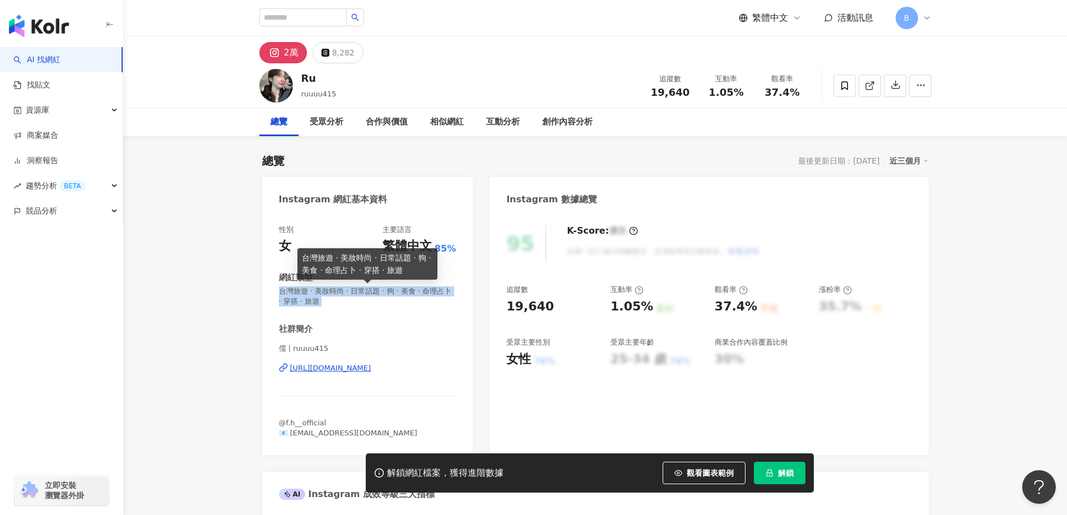
click at [354, 288] on span "台灣旅遊 · 美妝時尚 · 日常話題 · 狗 · 美食 · 命理占卜 · 穿搭 · 旅遊" at bounding box center [367, 296] width 177 height 20
copy span "台灣旅遊 · 美妝時尚 · 日常話題 · 狗 · 美食 · 命理占卜 · 穿搭 · 旅遊"
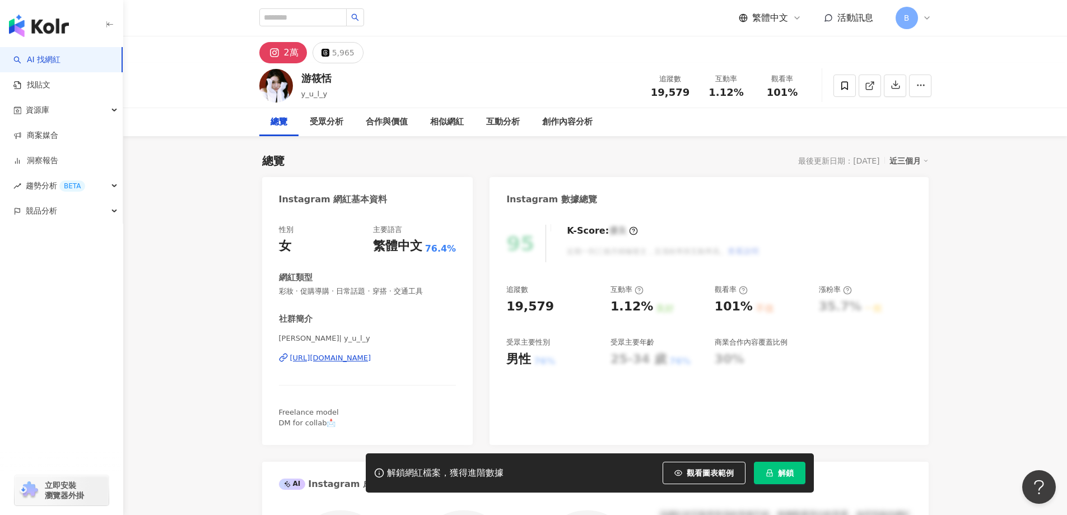
click at [868, 86] on line at bounding box center [870, 84] width 4 height 4
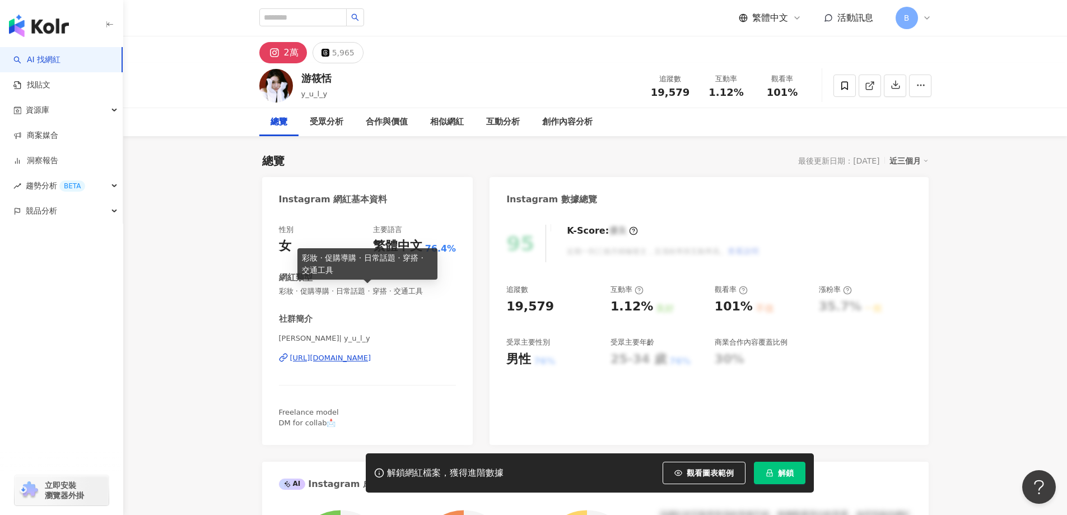
click at [354, 291] on span "彩妝 · 促購導購 · 日常話題 · 穿搭 · 交通工具" at bounding box center [367, 291] width 177 height 10
copy span "彩妝 · 促購導購 · 日常話題 · 穿搭 · 交通工具"
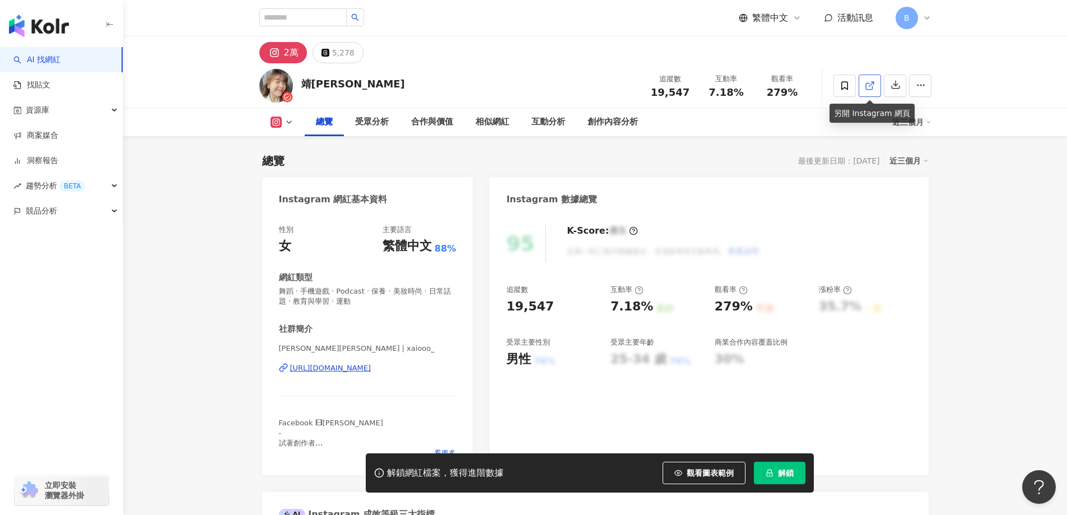
click at [868, 86] on line at bounding box center [870, 84] width 4 height 4
click at [389, 292] on span "舞蹈 · 手機遊戲 · Podcast · 保養 · 美妝時尚 · 日常話題 · 教育與學習 · 運動" at bounding box center [367, 296] width 177 height 20
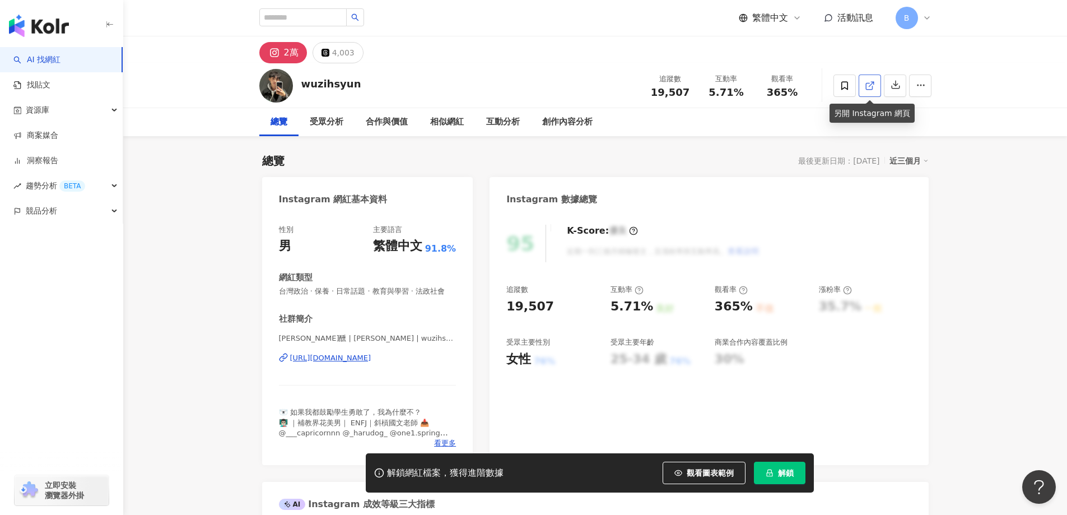
click at [871, 84] on line at bounding box center [870, 84] width 4 height 4
click at [393, 291] on span "台灣政治 · 保養 · 日常話題 · 教育與學習 · 法政社會" at bounding box center [367, 291] width 177 height 10
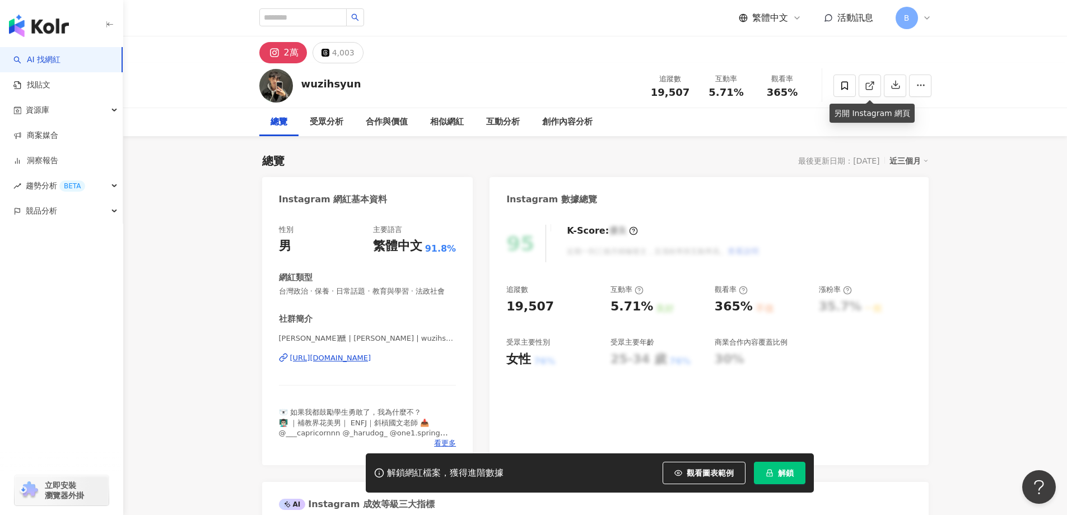
click at [393, 291] on span "台灣政治 · 保養 · 日常話題 · 教育與學習 · 法政社會" at bounding box center [367, 291] width 177 height 10
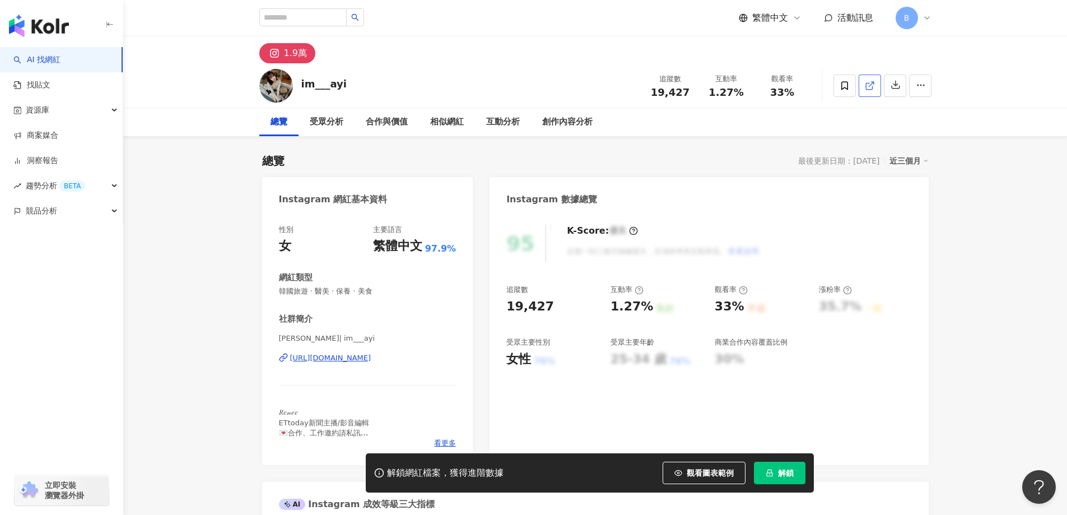
click at [870, 83] on icon at bounding box center [870, 86] width 10 height 10
